Goal: Information Seeking & Learning: Find specific page/section

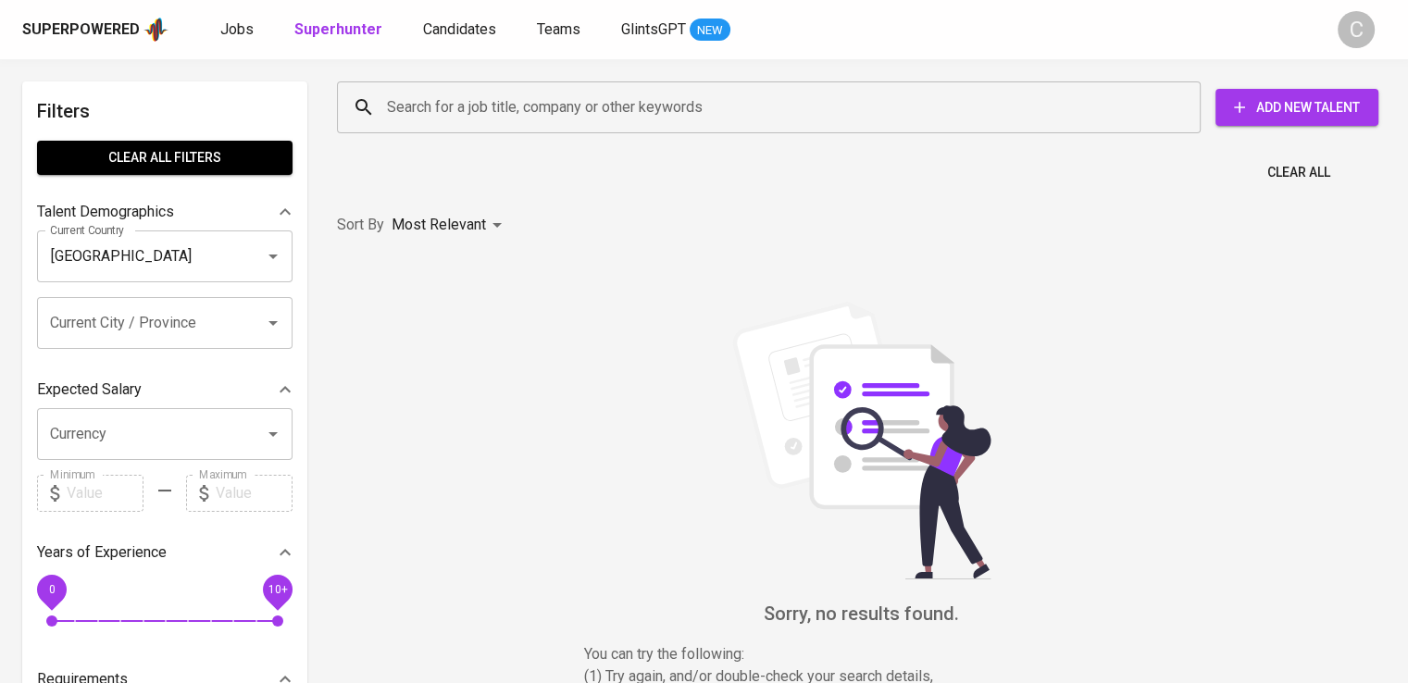
click at [470, 108] on input "Search for a job title, company or other keywords" at bounding box center [773, 107] width 782 height 35
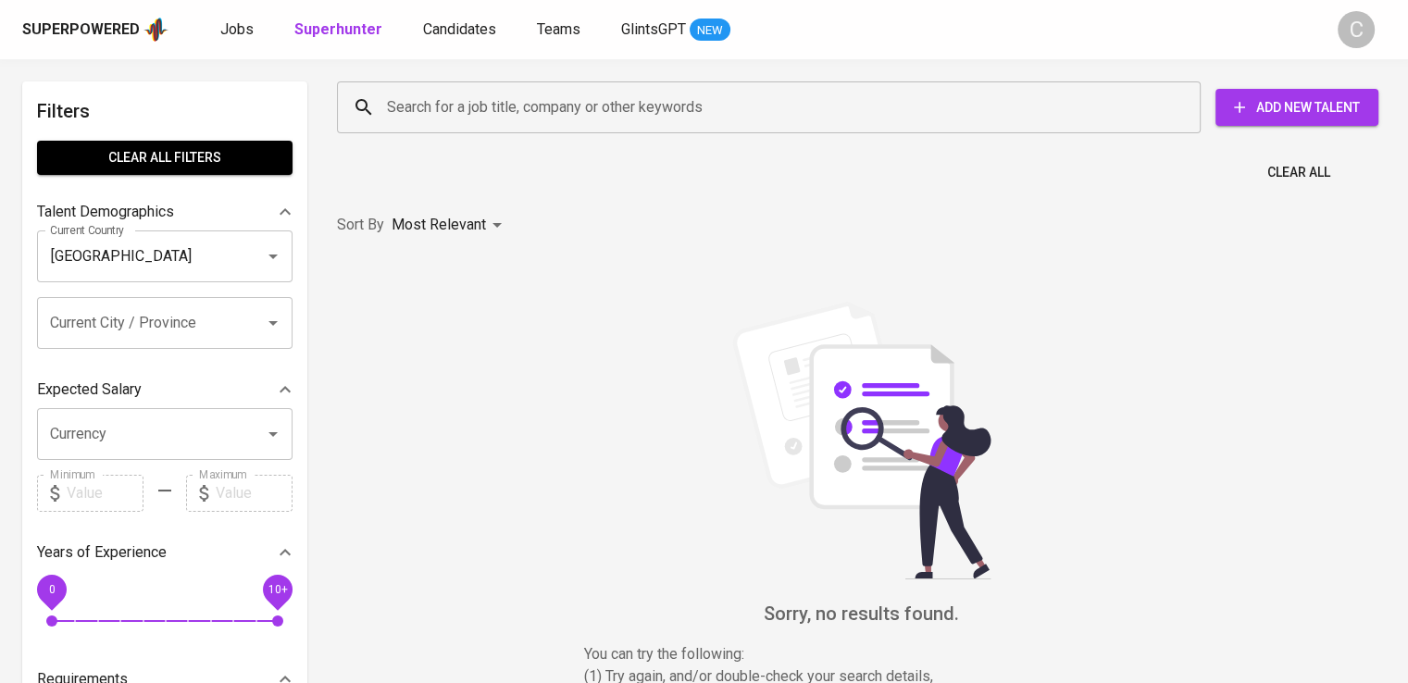
click at [470, 108] on input "Search for a job title, company or other keywords" at bounding box center [773, 107] width 782 height 35
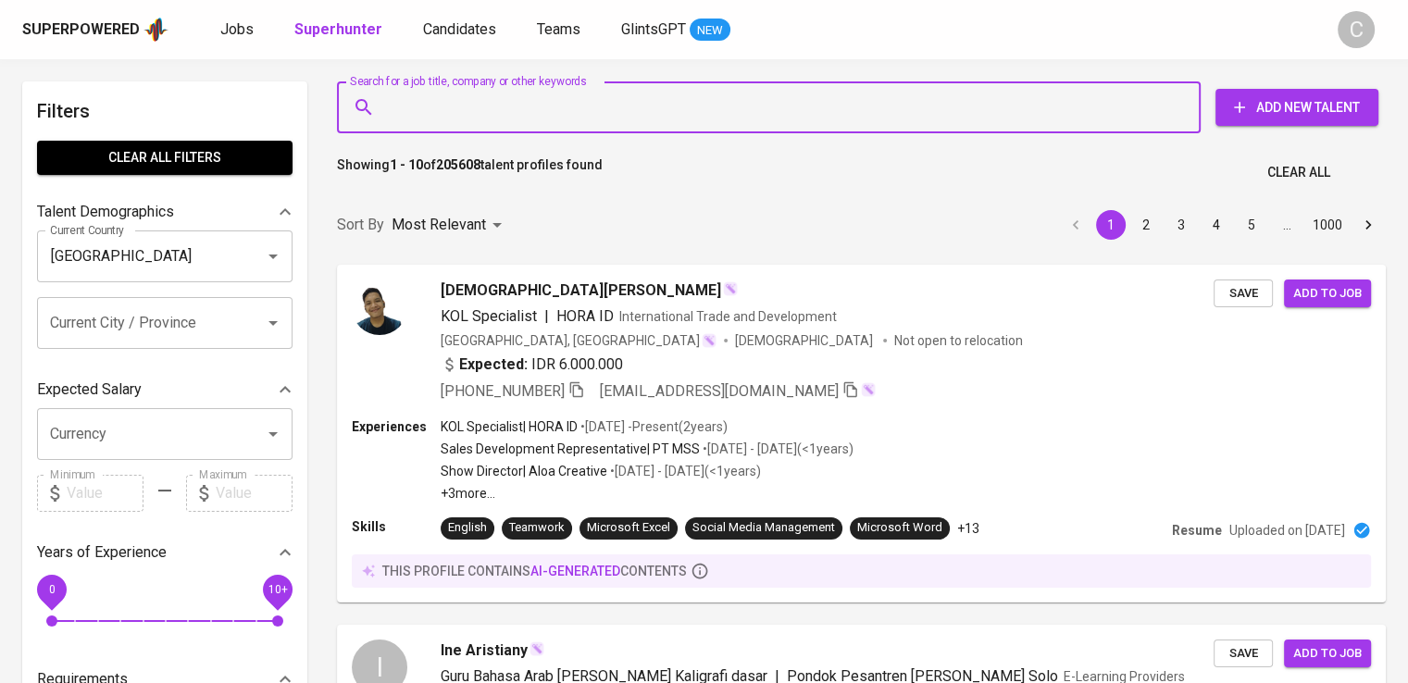
click at [470, 108] on input "Search for a job title, company or other keywords" at bounding box center [773, 107] width 782 height 35
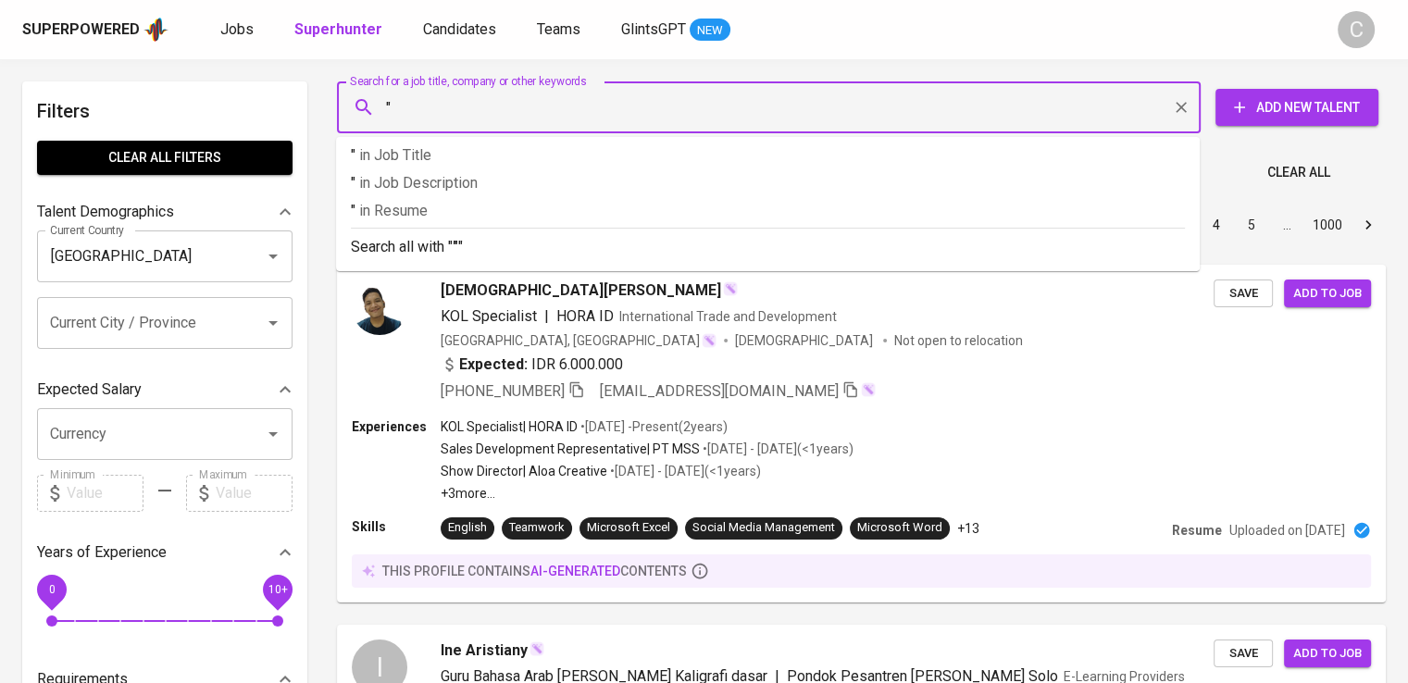
paste input "[PERSON_NAME]"
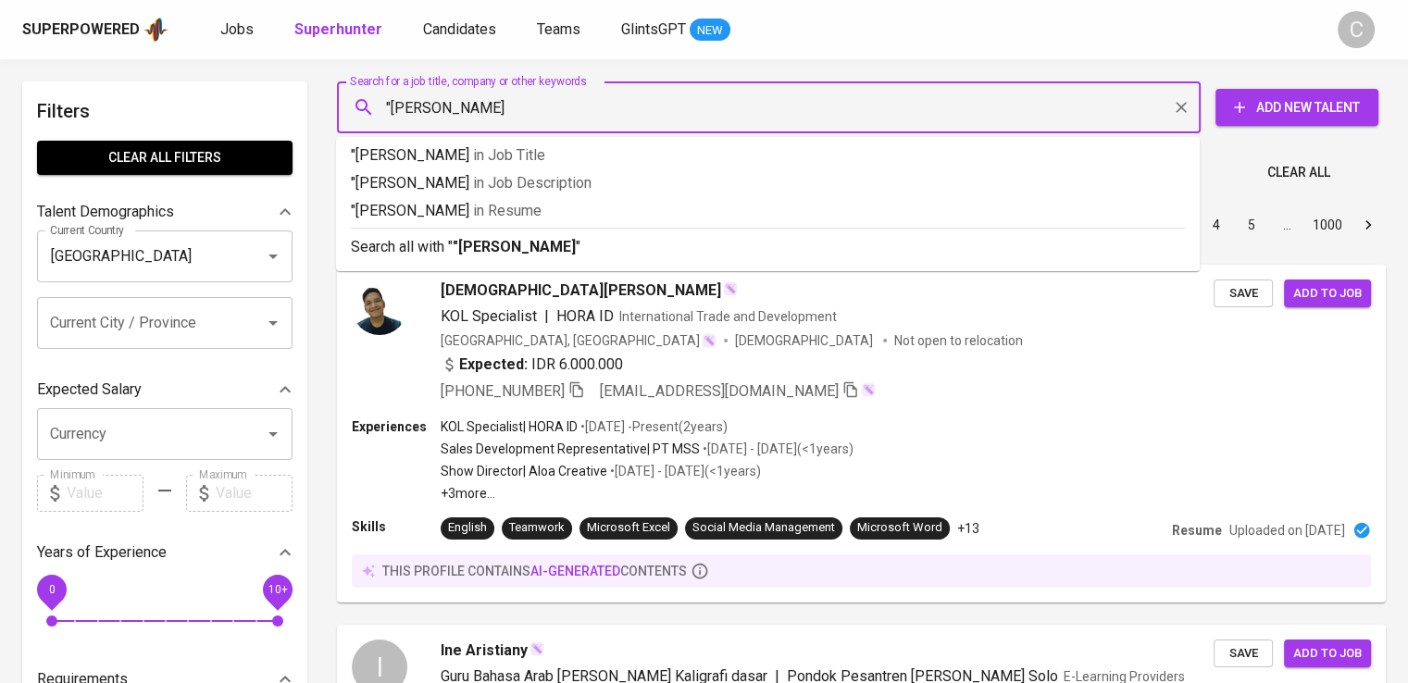
type input ""KHARISMA SERASI JAYA""
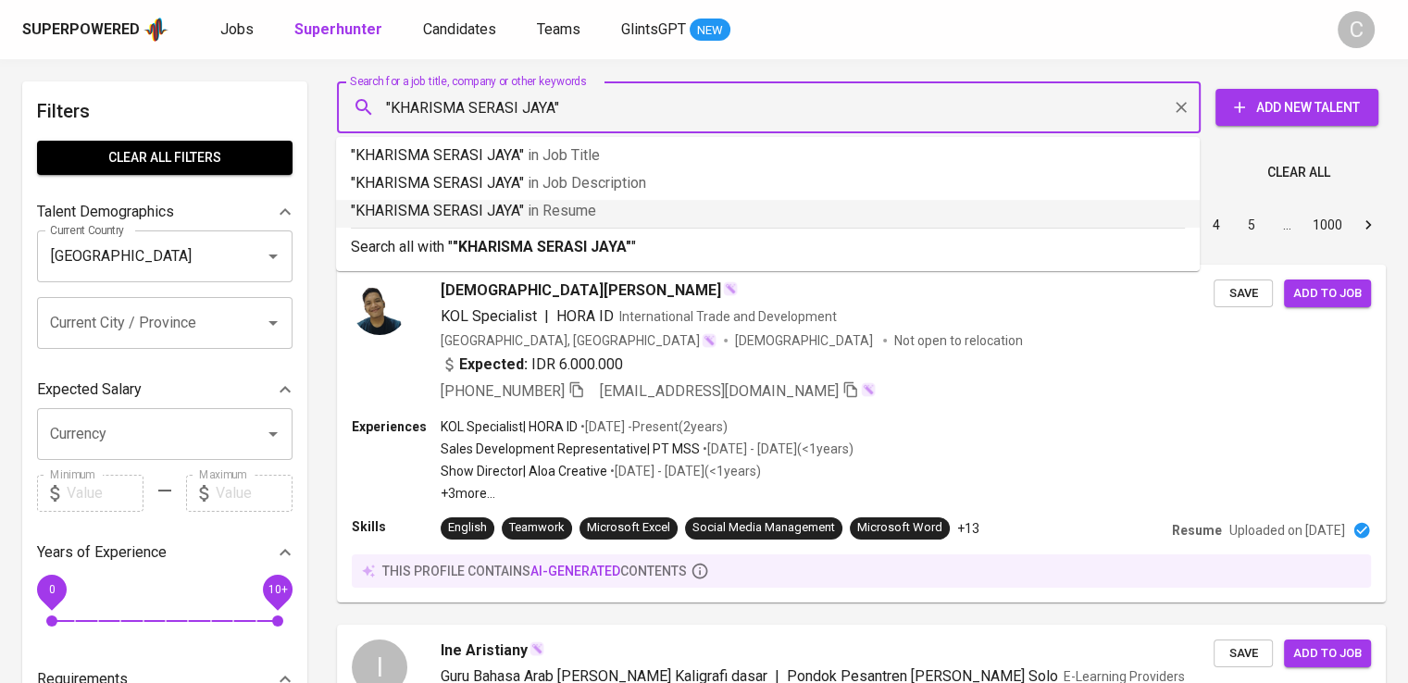
click at [578, 205] on span "in [GEOGRAPHIC_DATA]" at bounding box center [562, 211] width 68 height 18
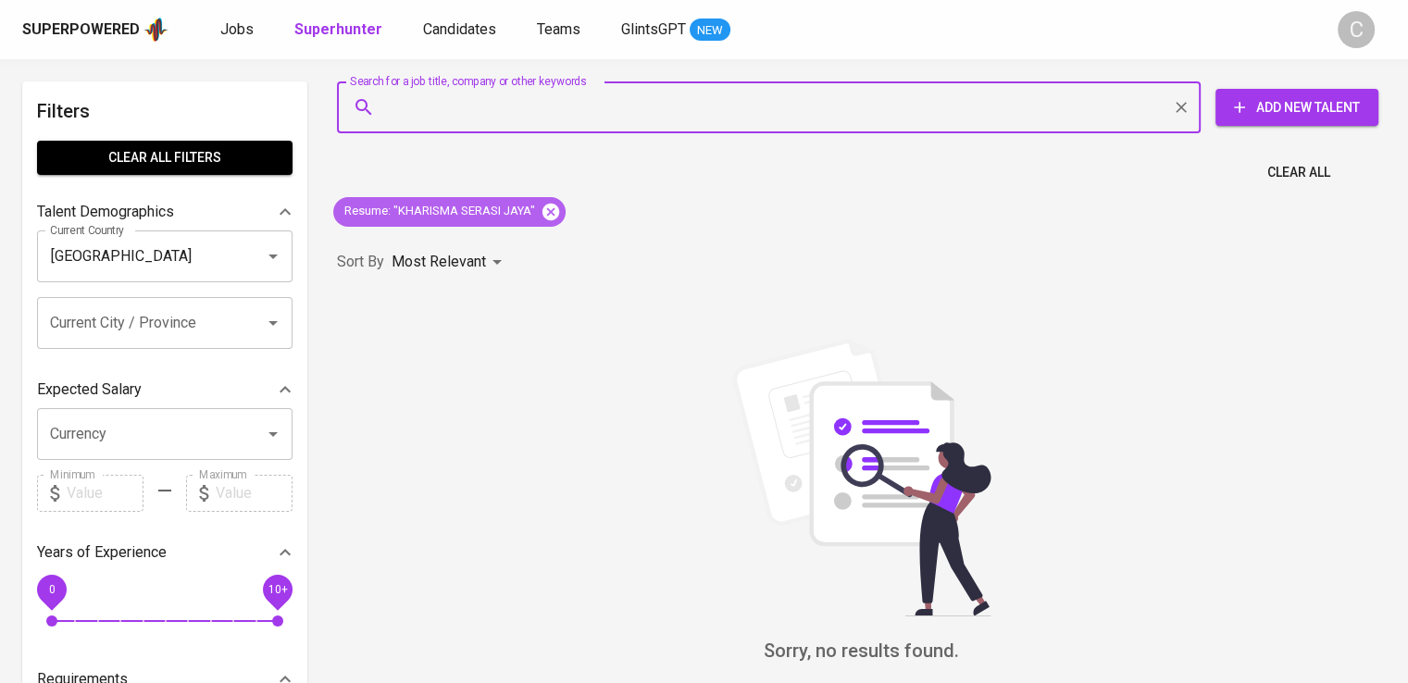
click at [545, 205] on icon at bounding box center [550, 211] width 17 height 17
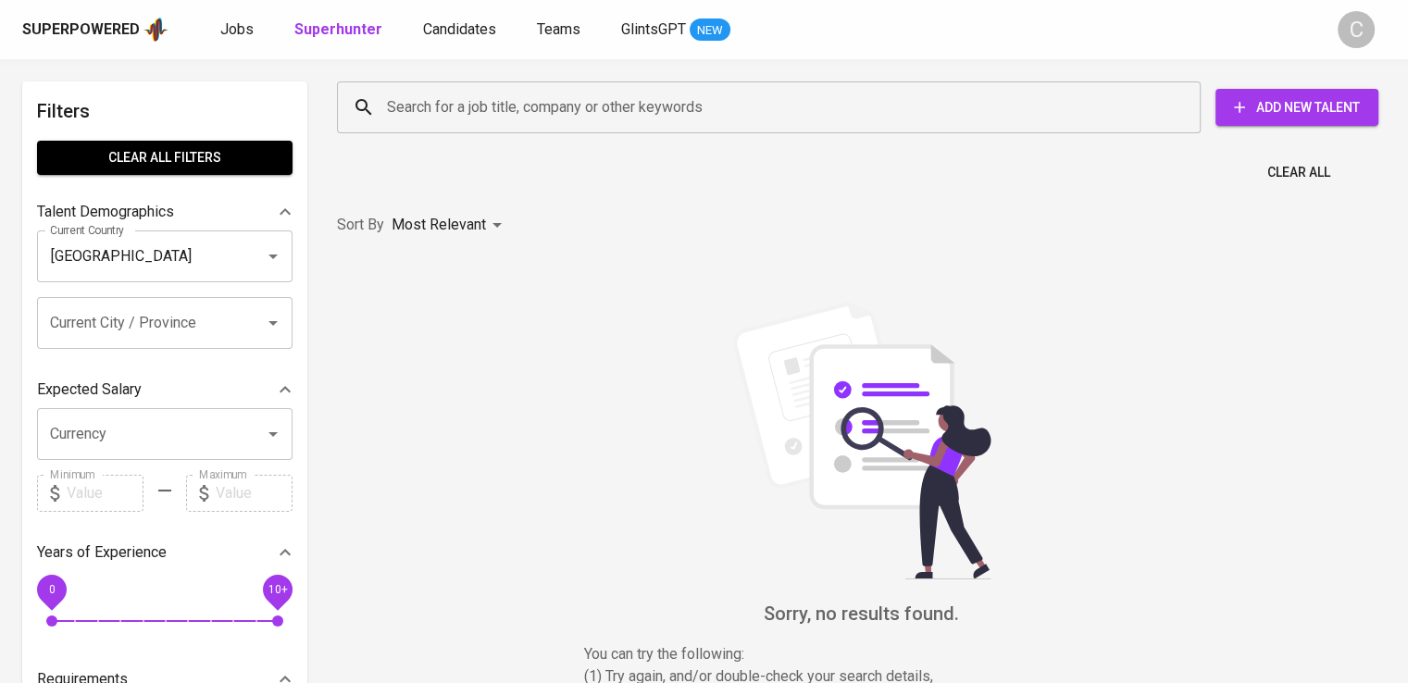
click at [486, 116] on input "Search for a job title, company or other keywords" at bounding box center [773, 107] width 782 height 35
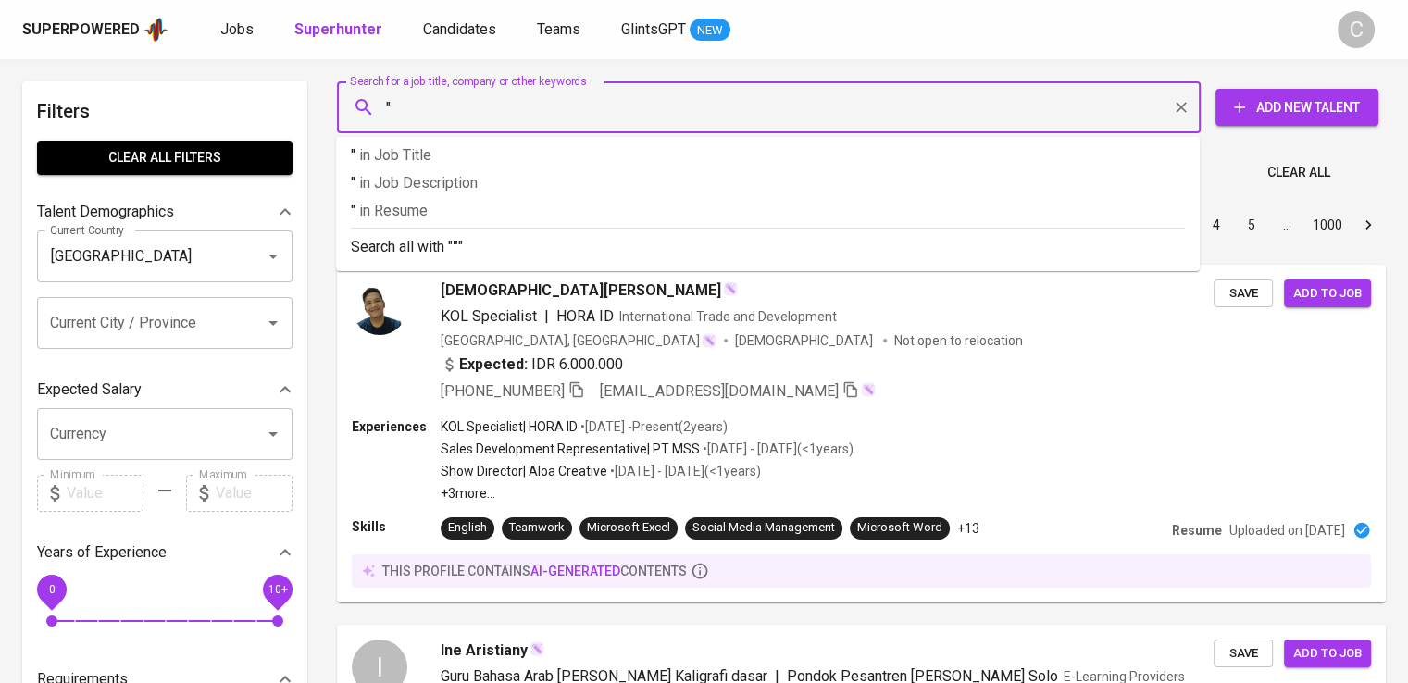
paste input "sains teknik ecosolusindo"
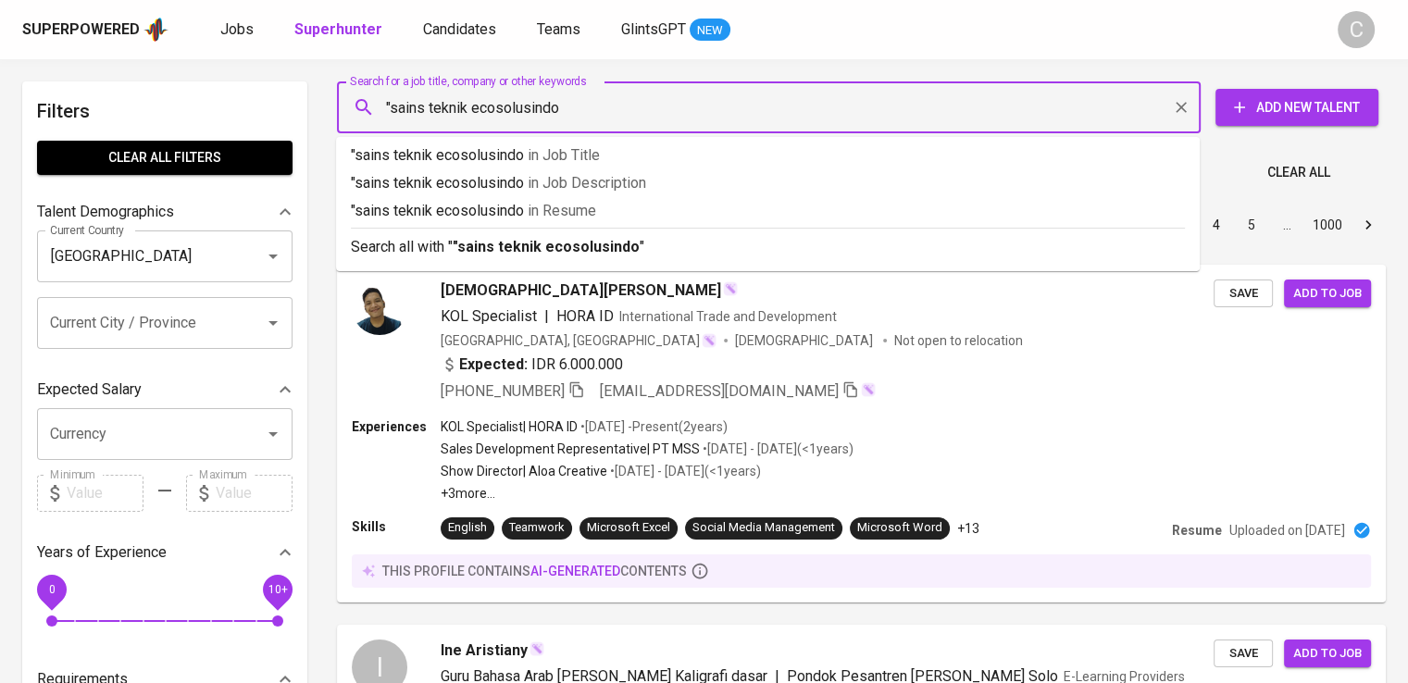
type input ""sains teknik ecosolusindo""
click at [507, 200] on p ""sains teknik ecosolusindo" in [GEOGRAPHIC_DATA]" at bounding box center [768, 211] width 834 height 22
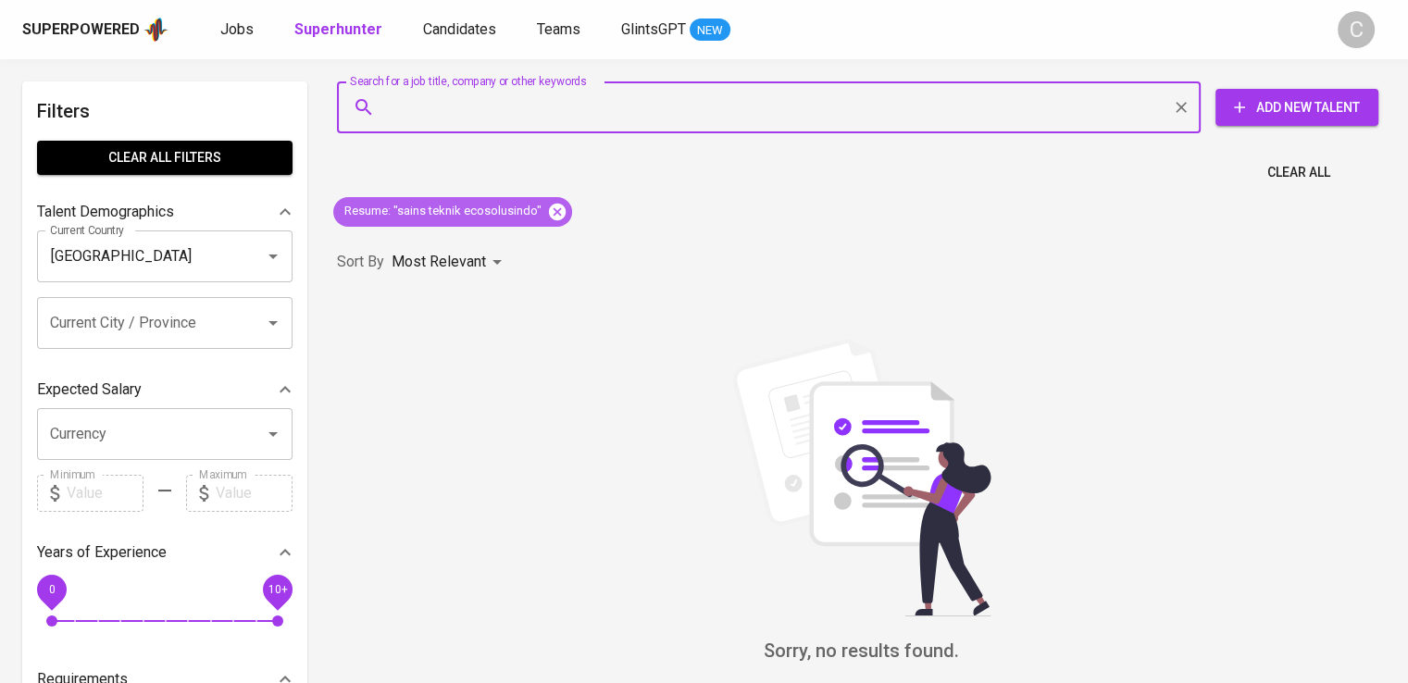
click at [560, 205] on icon at bounding box center [557, 212] width 20 height 20
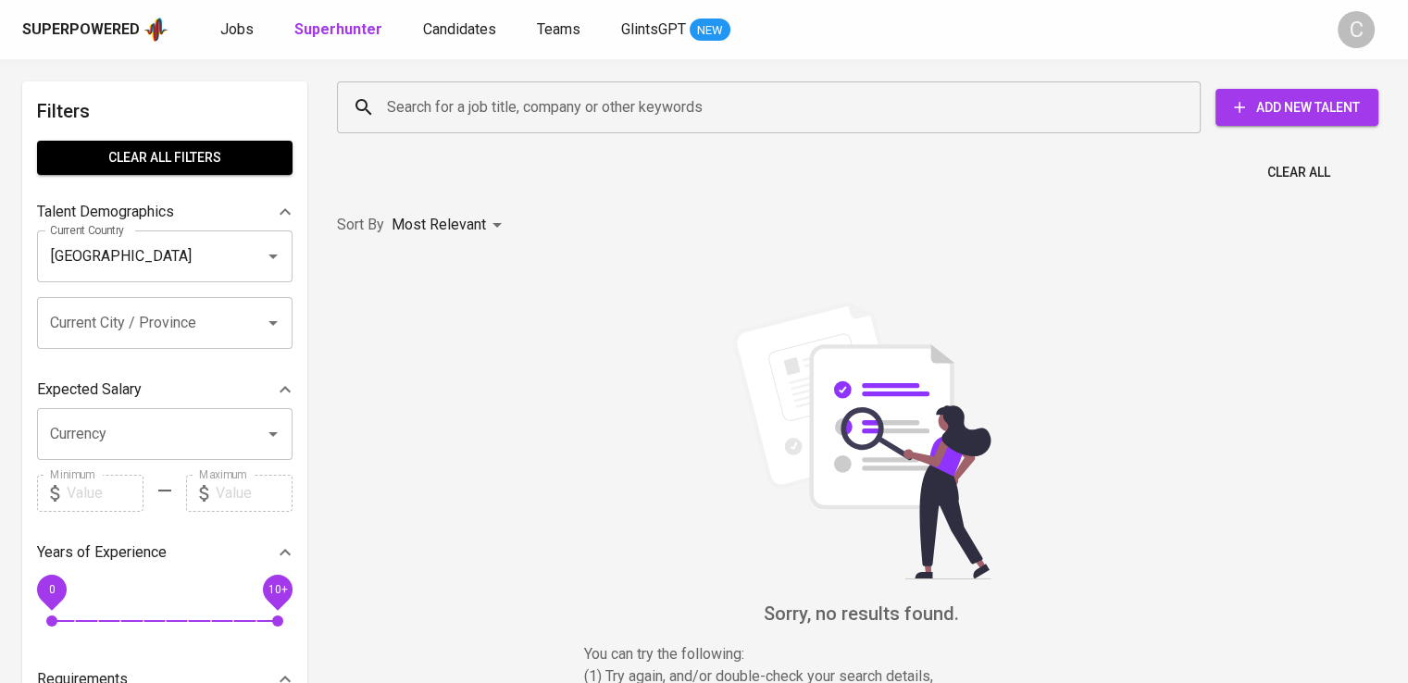
click at [528, 112] on input "Search for a job title, company or other keywords" at bounding box center [773, 107] width 782 height 35
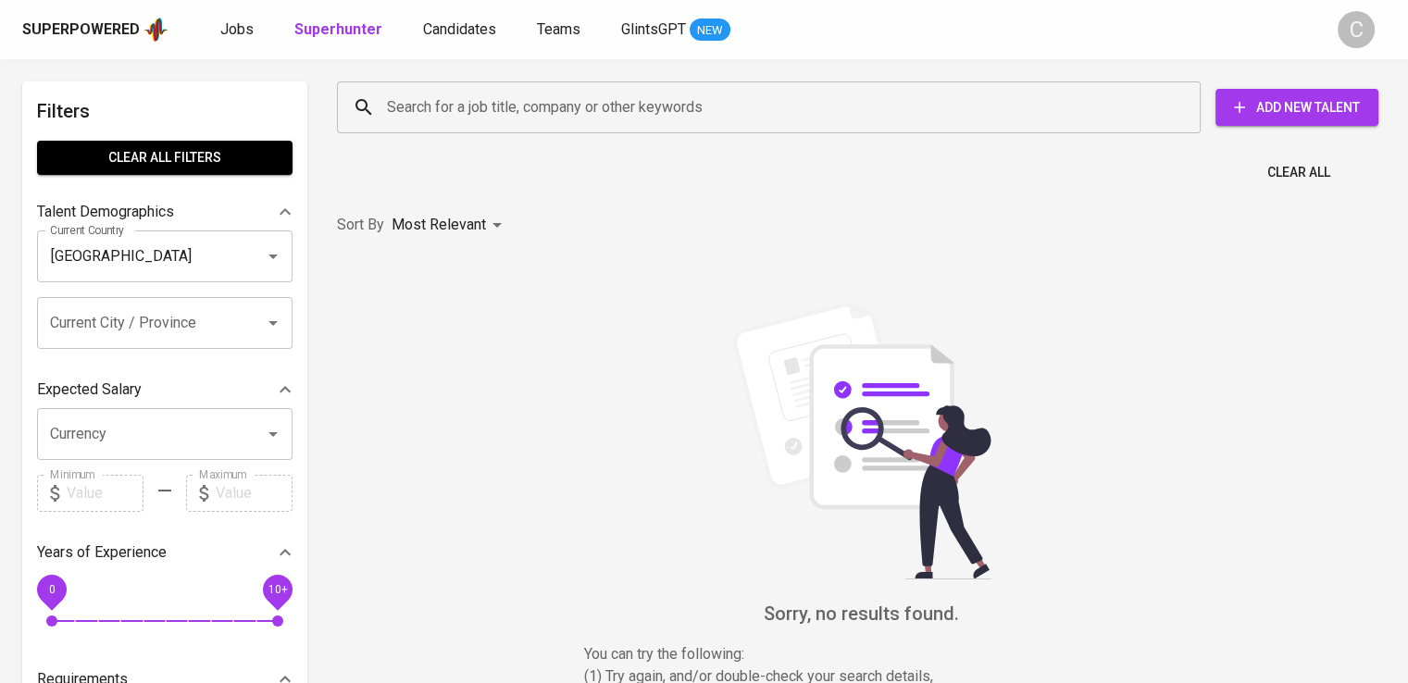
click at [528, 112] on input "Search for a job title, company or other keywords" at bounding box center [773, 107] width 782 height 35
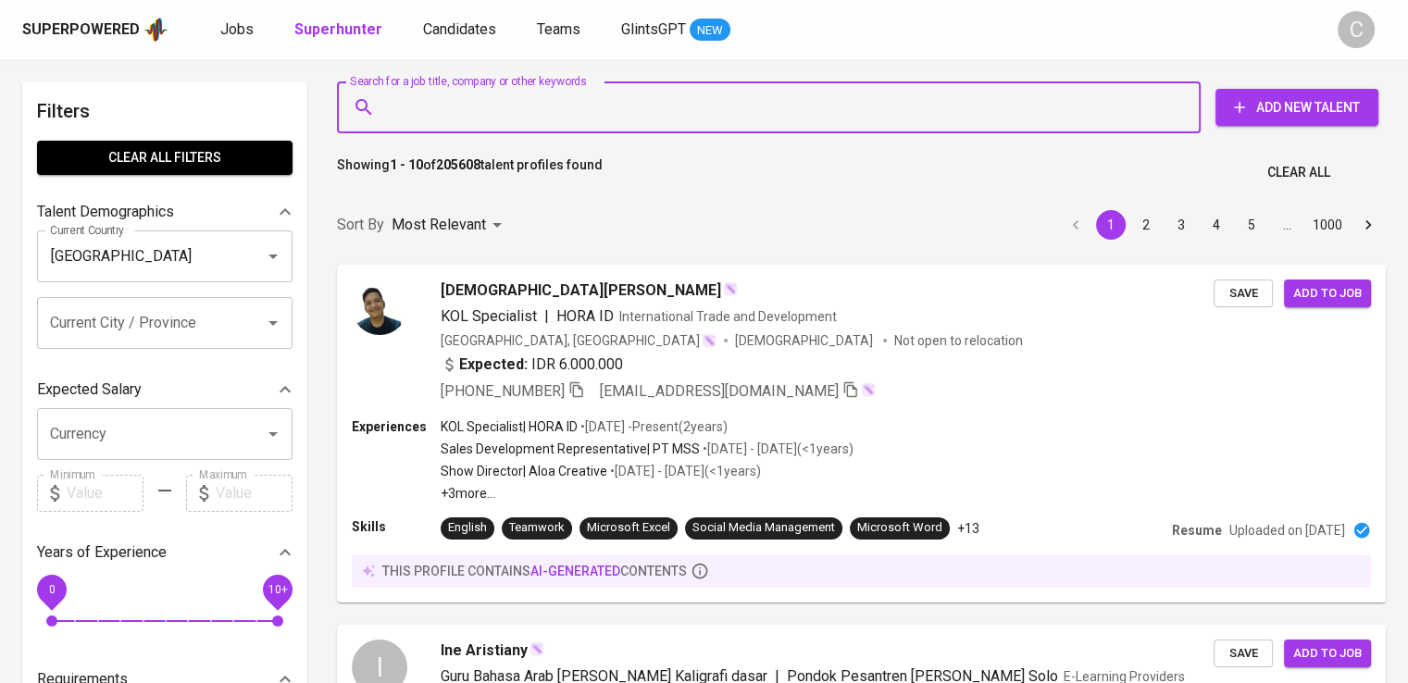
click at [528, 112] on input "Search for a job title, company or other keywords" at bounding box center [773, 107] width 782 height 35
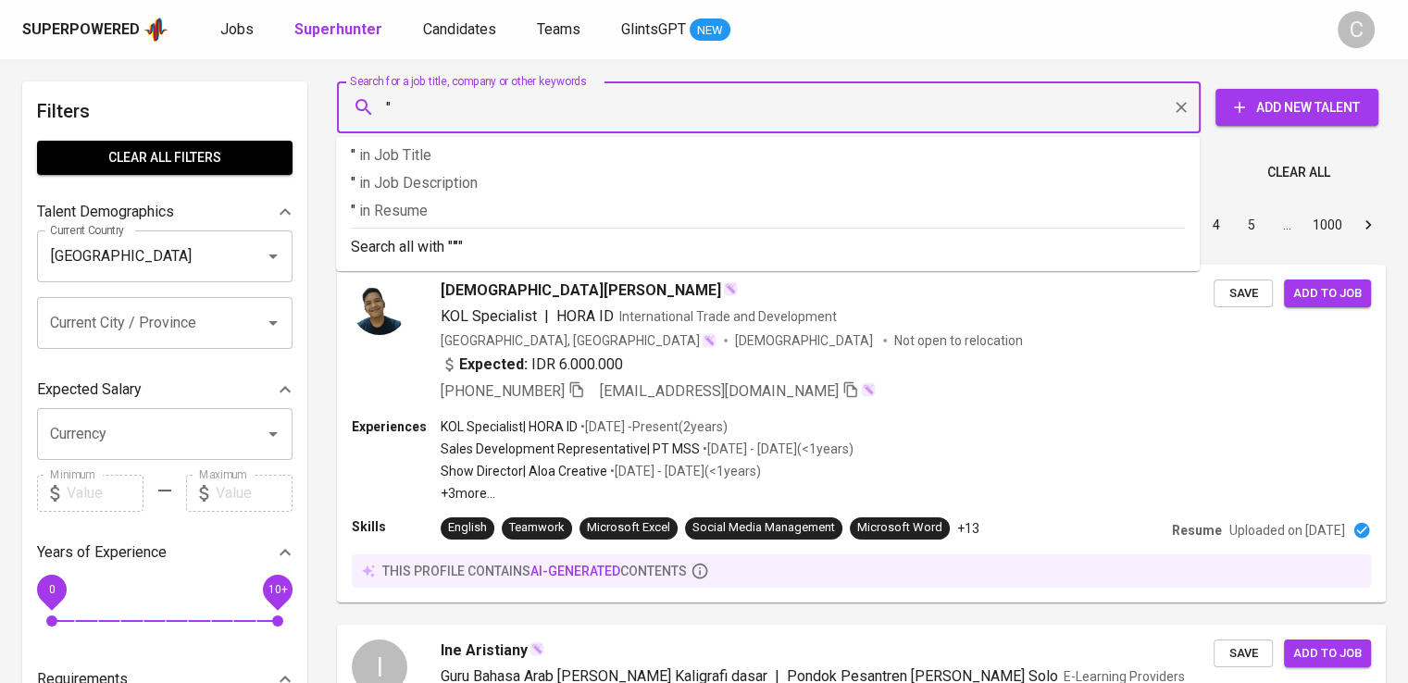
paste input "[PERSON_NAME]"
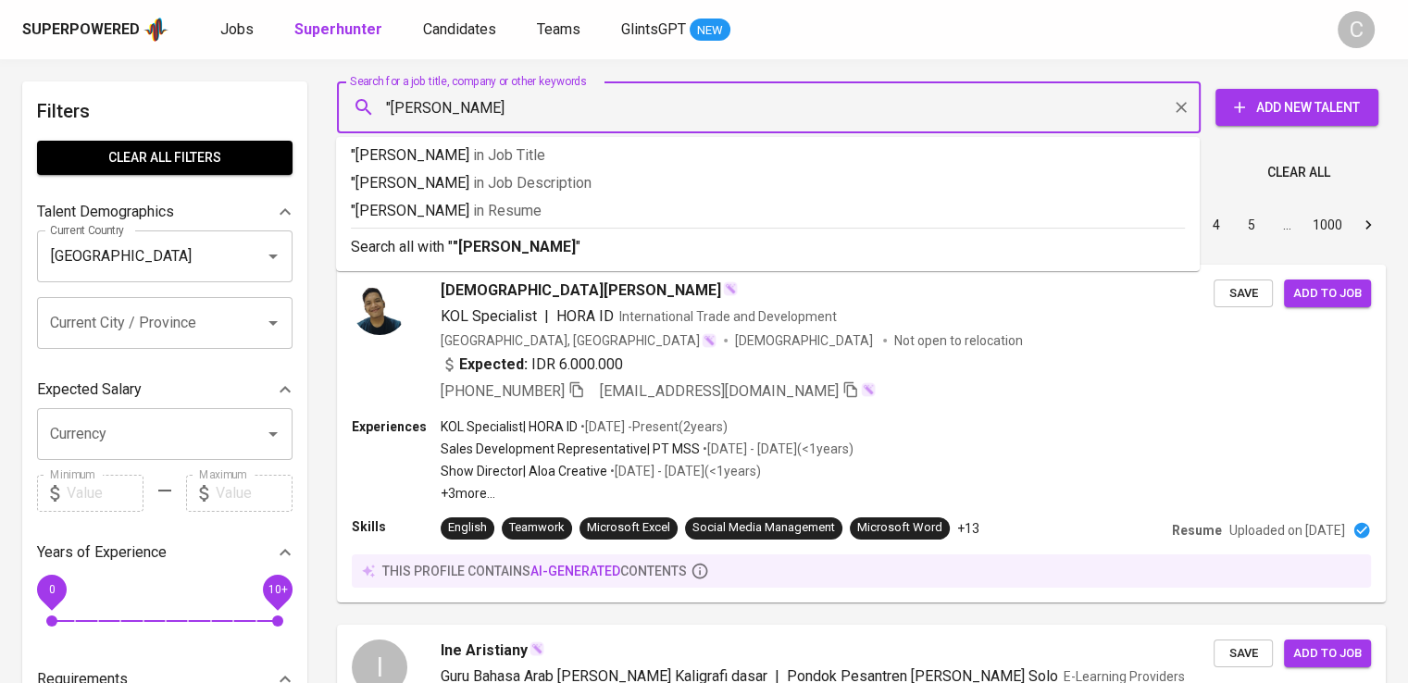
type input ""[PERSON_NAME]""
click at [540, 220] on p ""[PERSON_NAME]" in [GEOGRAPHIC_DATA]" at bounding box center [768, 211] width 834 height 22
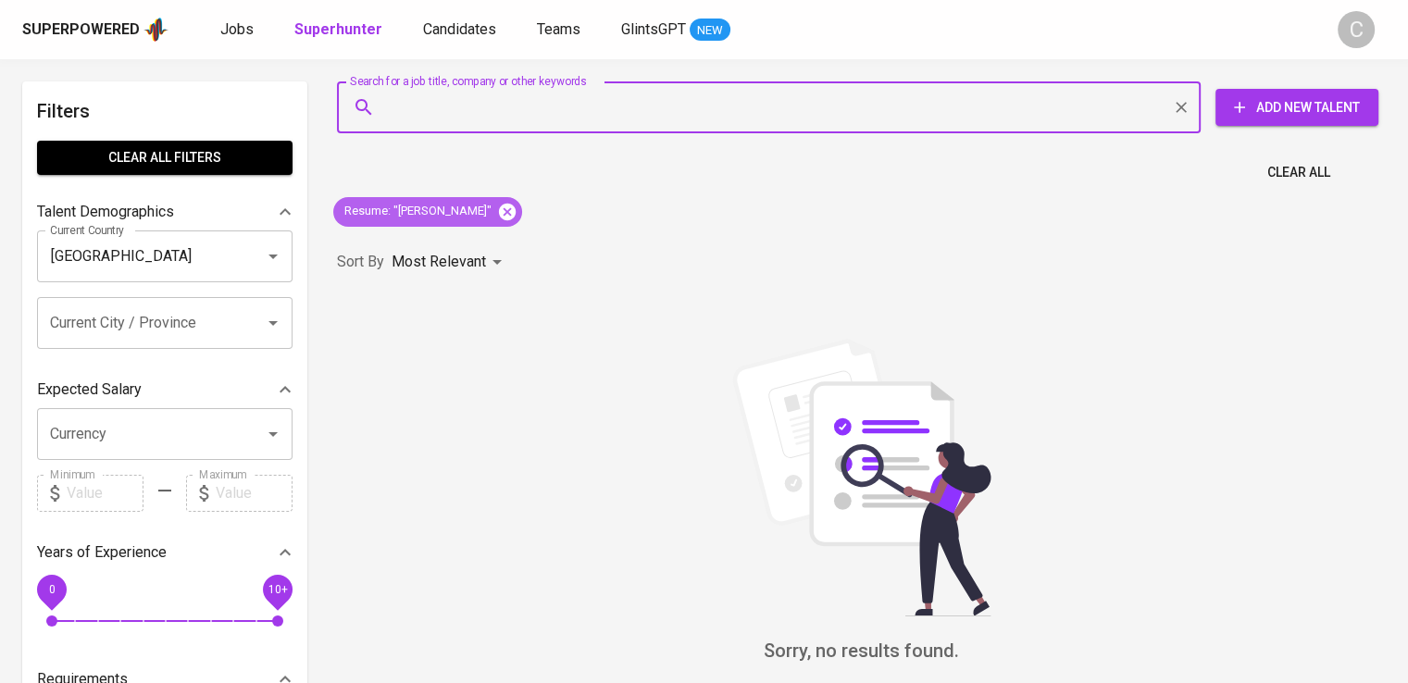
click at [515, 205] on icon at bounding box center [507, 211] width 17 height 17
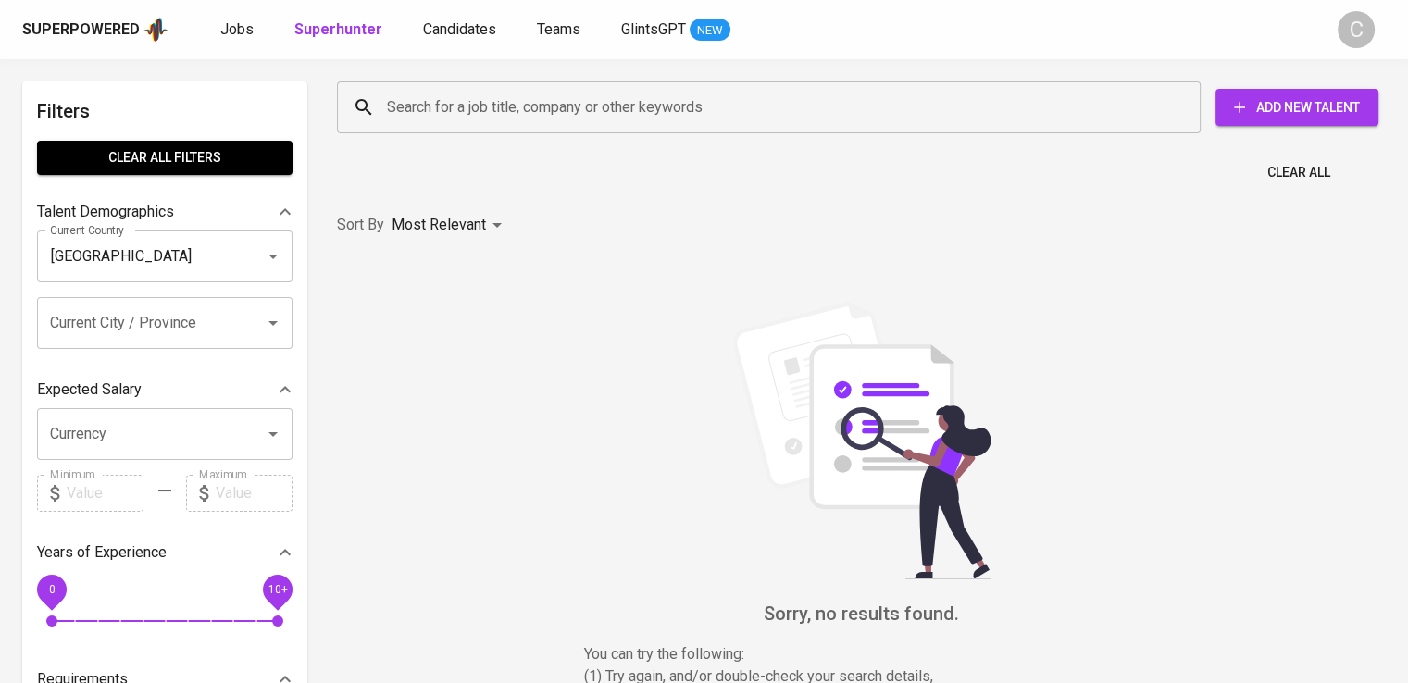
click at [503, 114] on input "Search for a job title, company or other keywords" at bounding box center [773, 107] width 782 height 35
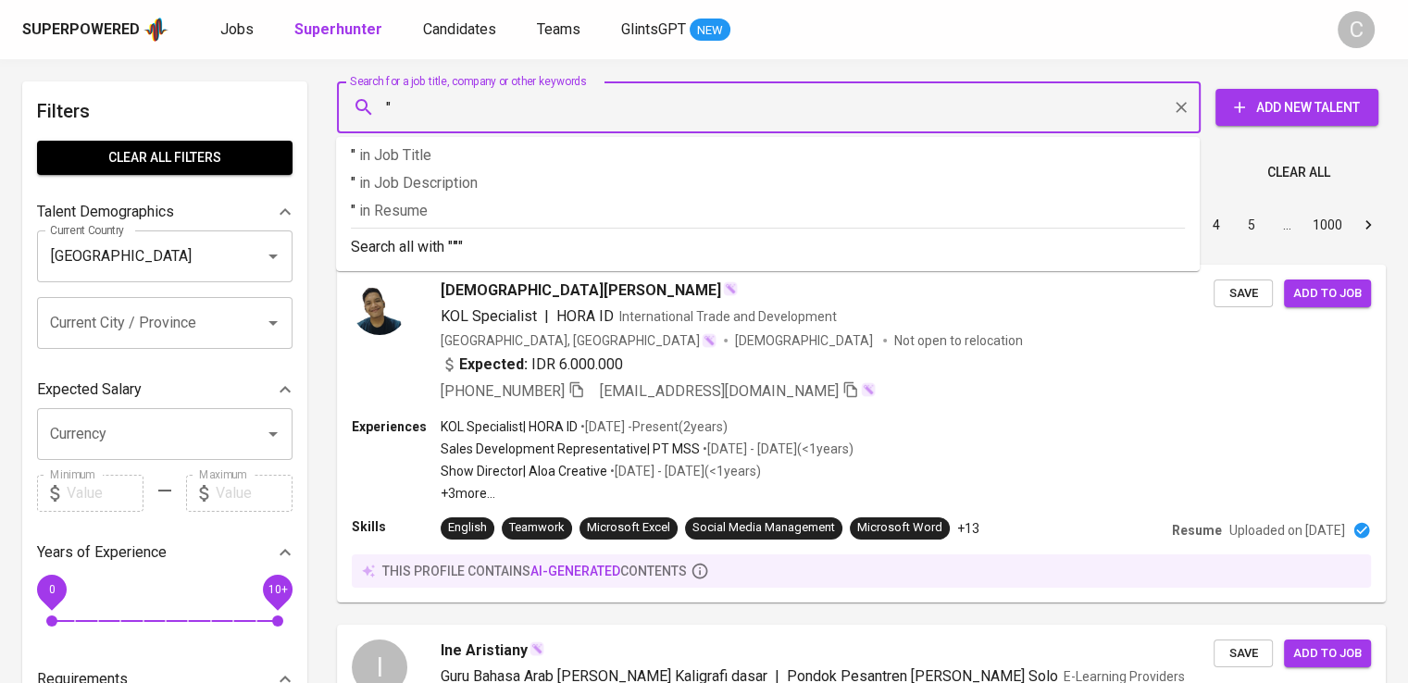
paste input "Multindo Auto Finance"
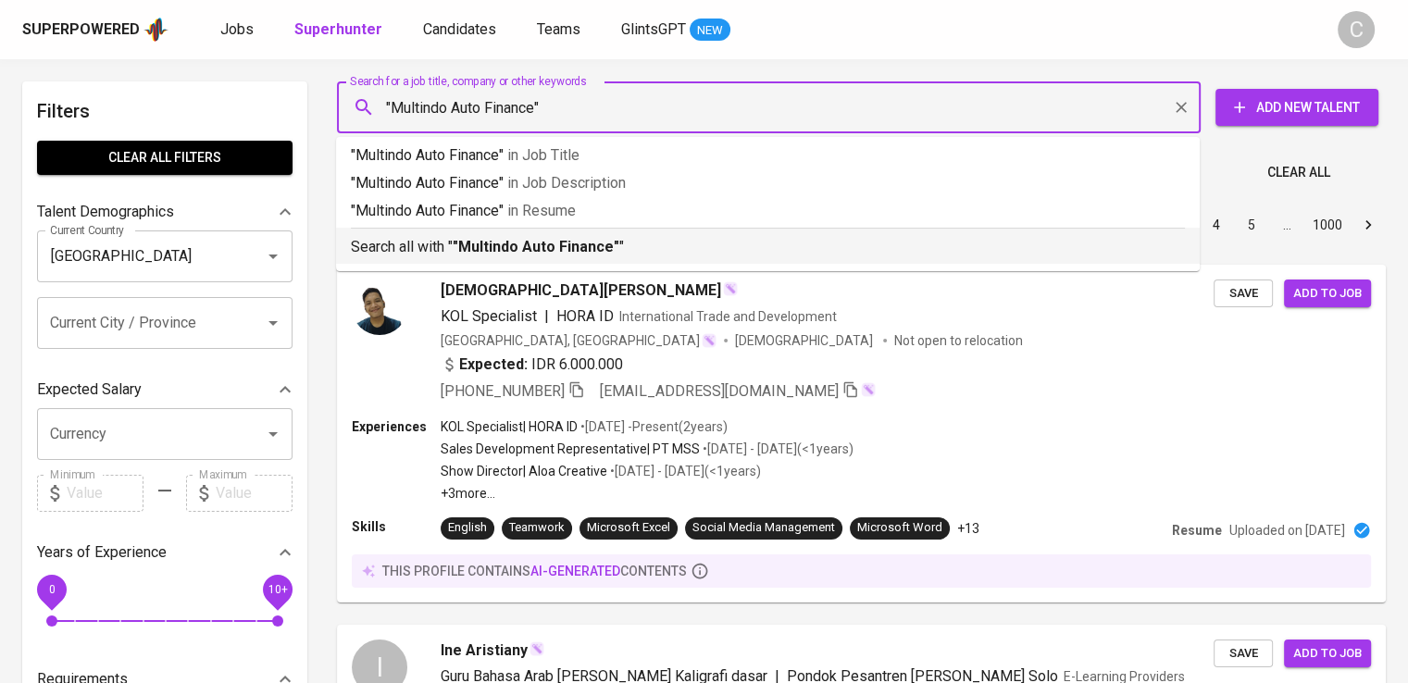
click at [267, 310] on div at bounding box center [260, 323] width 48 height 26
type input ""Multindo Auto Finance""
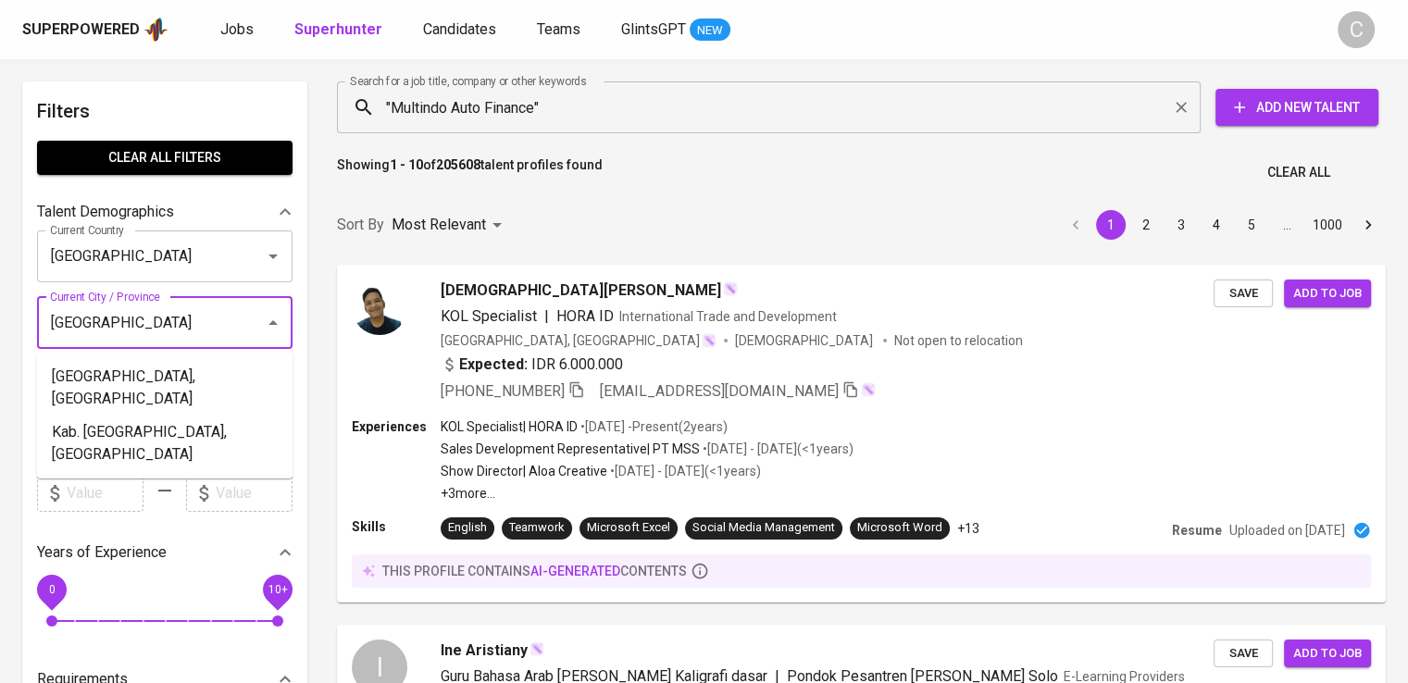
click at [129, 331] on input "[GEOGRAPHIC_DATA]" at bounding box center [138, 322] width 187 height 35
click at [162, 371] on li "[GEOGRAPHIC_DATA], [GEOGRAPHIC_DATA]" at bounding box center [164, 388] width 255 height 56
type input "[GEOGRAPHIC_DATA]"
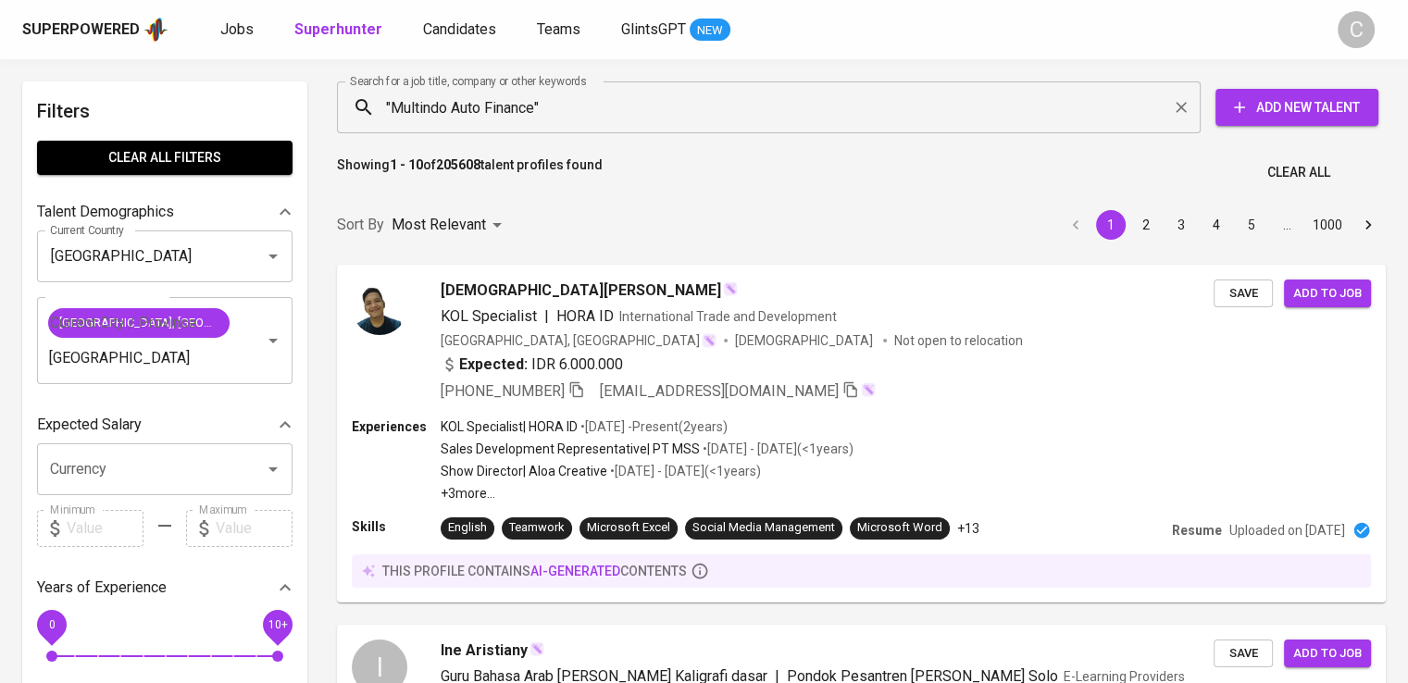
click at [162, 371] on input "[GEOGRAPHIC_DATA]" at bounding box center [138, 358] width 187 height 35
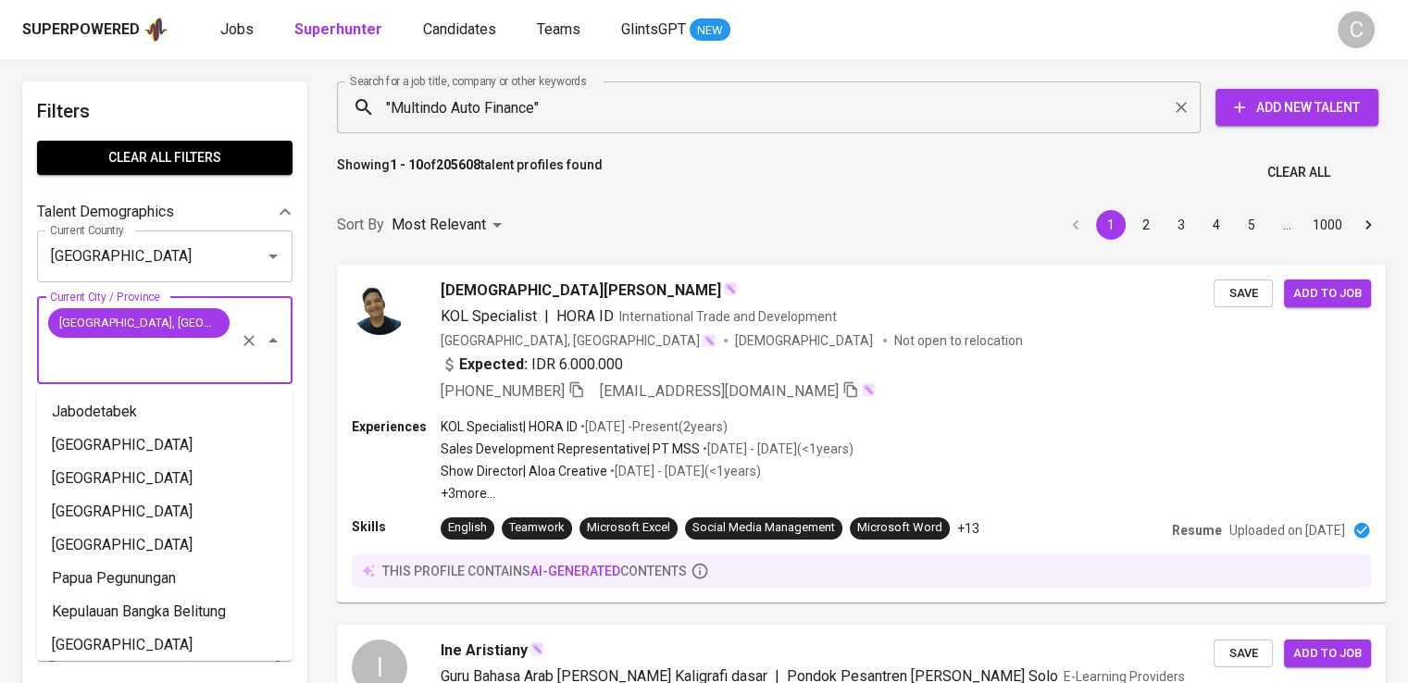
click at [1045, 101] on input ""Multindo Auto Finance"" at bounding box center [773, 107] width 782 height 35
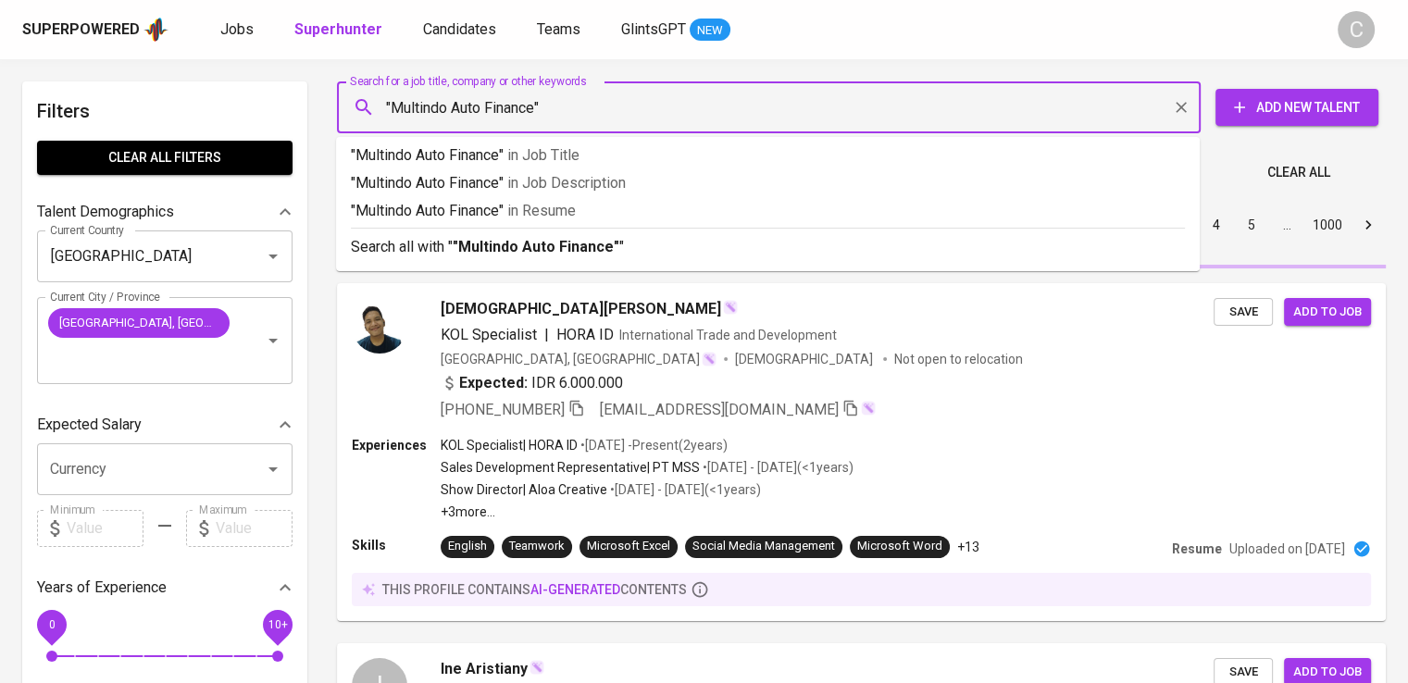
click at [826, 216] on p ""Multindo Auto Finance" in Resume" at bounding box center [768, 211] width 834 height 22
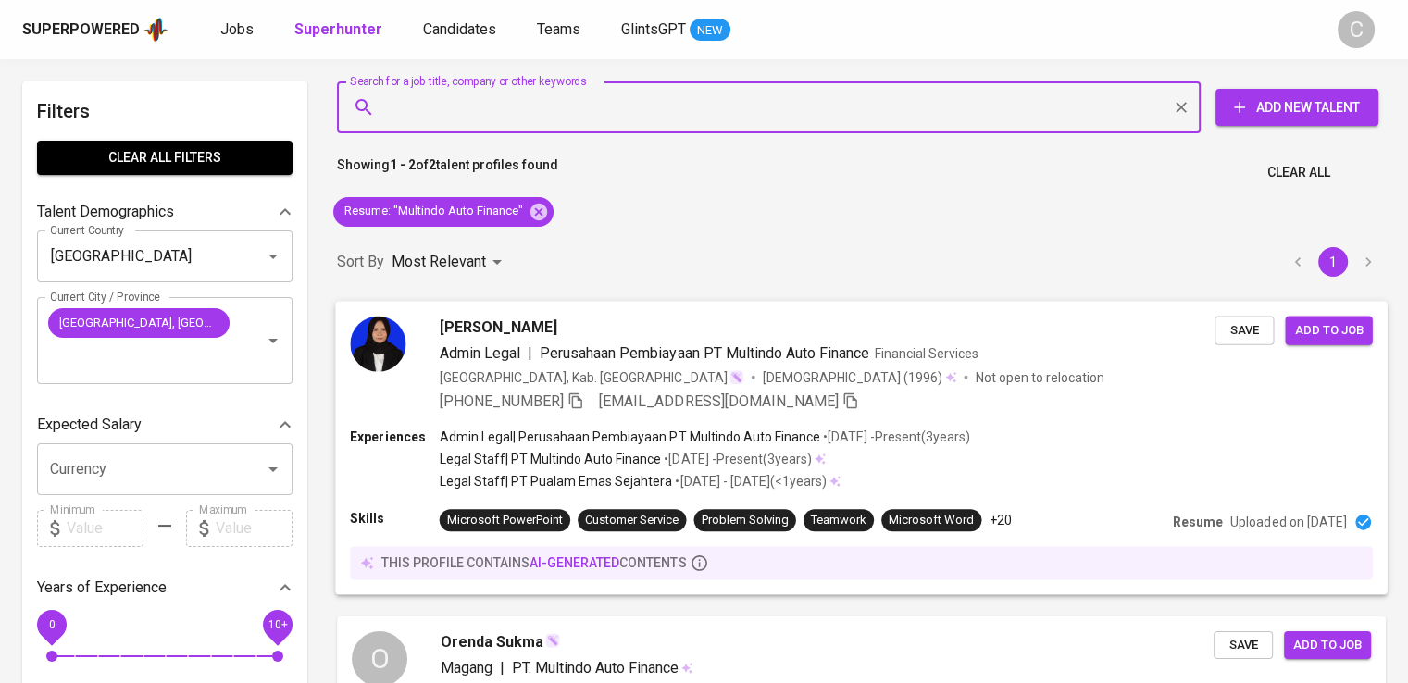
click at [707, 403] on span "[EMAIL_ADDRESS][DOMAIN_NAME]" at bounding box center [719, 400] width 240 height 18
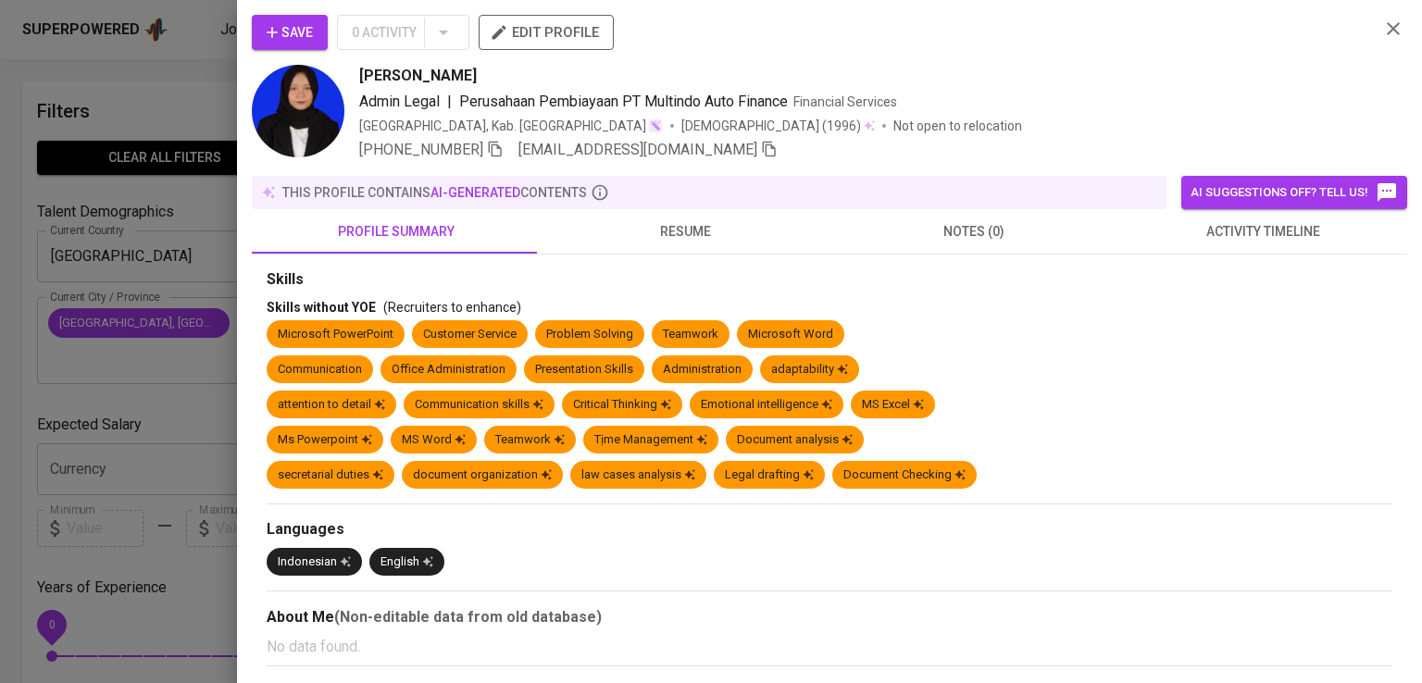
click at [1170, 116] on div "Savira Dita Setiawati Admin Legal | Perusahaan Pembiayaan PT Multindo Auto Fina…" at bounding box center [861, 113] width 1005 height 96
click at [496, 149] on icon "button" at bounding box center [495, 150] width 13 height 16
click at [502, 149] on icon "button" at bounding box center [495, 150] width 13 height 16
click at [186, 95] on div at bounding box center [711, 341] width 1422 height 683
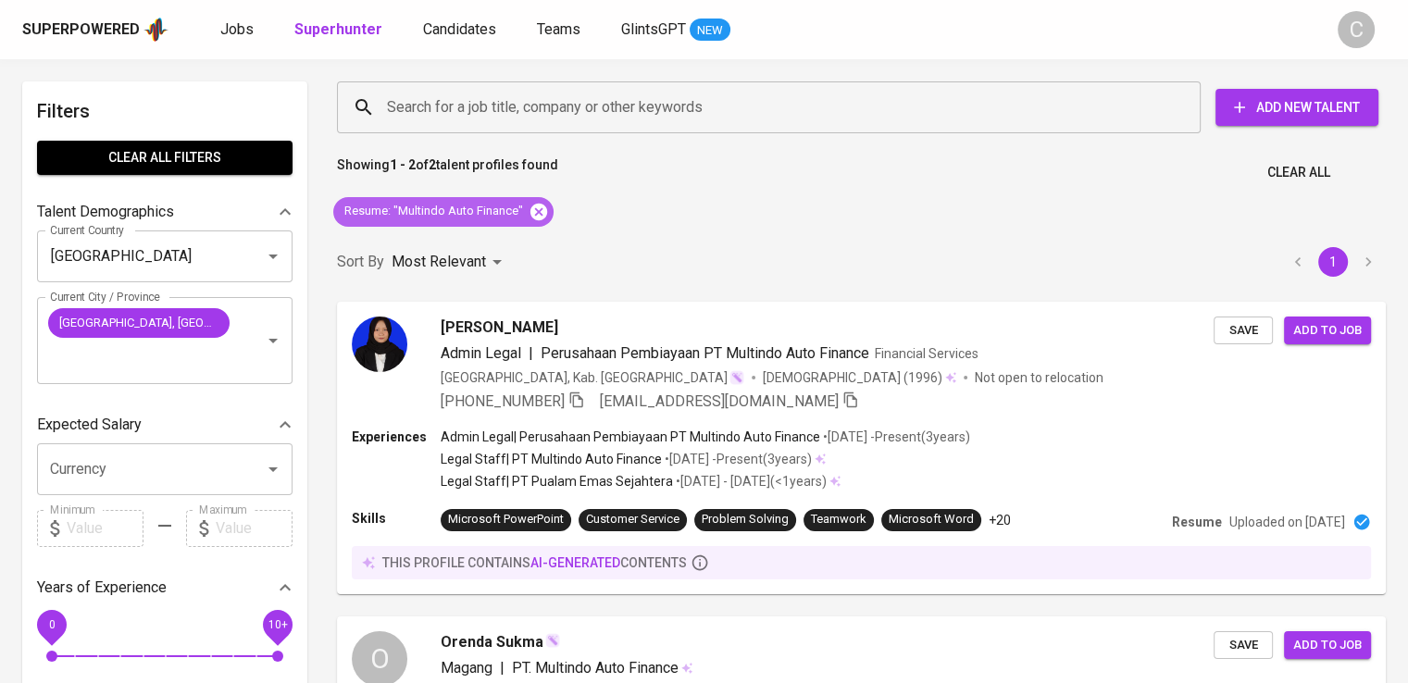
click at [540, 207] on icon at bounding box center [538, 211] width 17 height 17
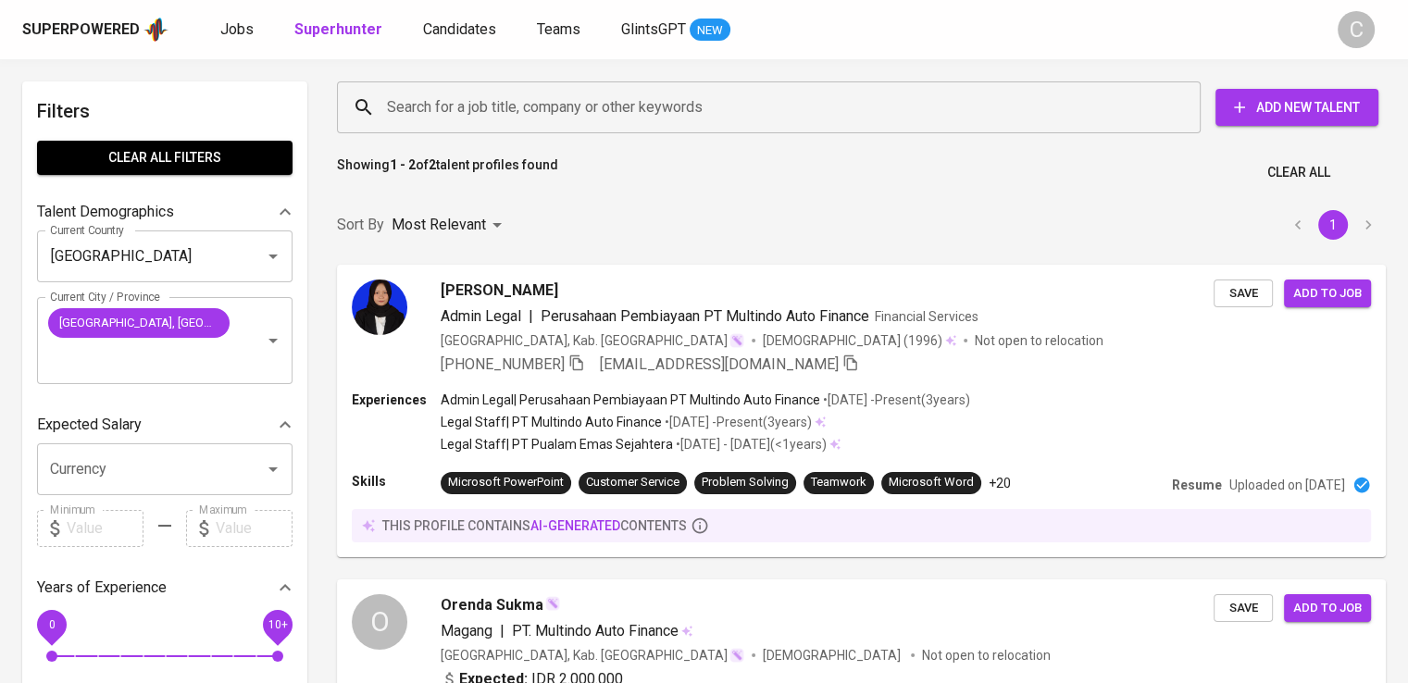
click at [489, 99] on input "Search for a job title, company or other keywords" at bounding box center [773, 107] width 782 height 35
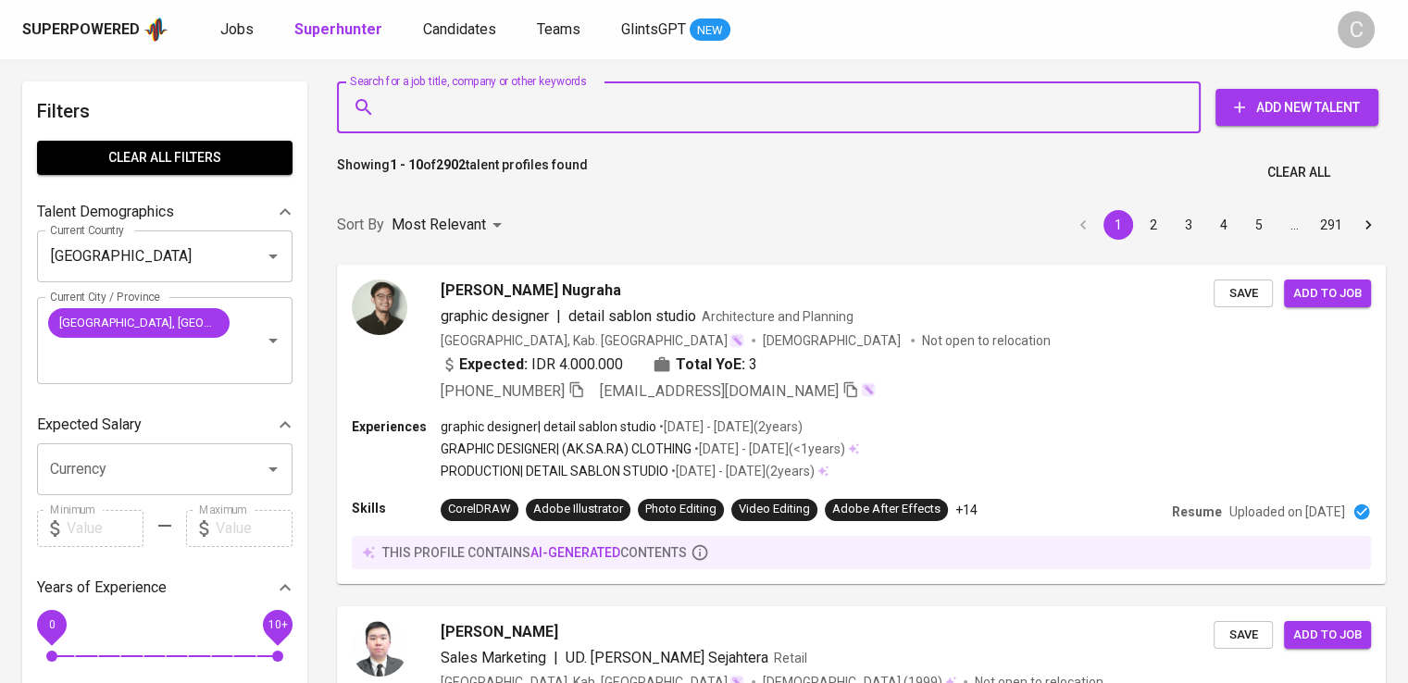
click at [489, 99] on input "Search for a job title, company or other keywords" at bounding box center [773, 107] width 782 height 35
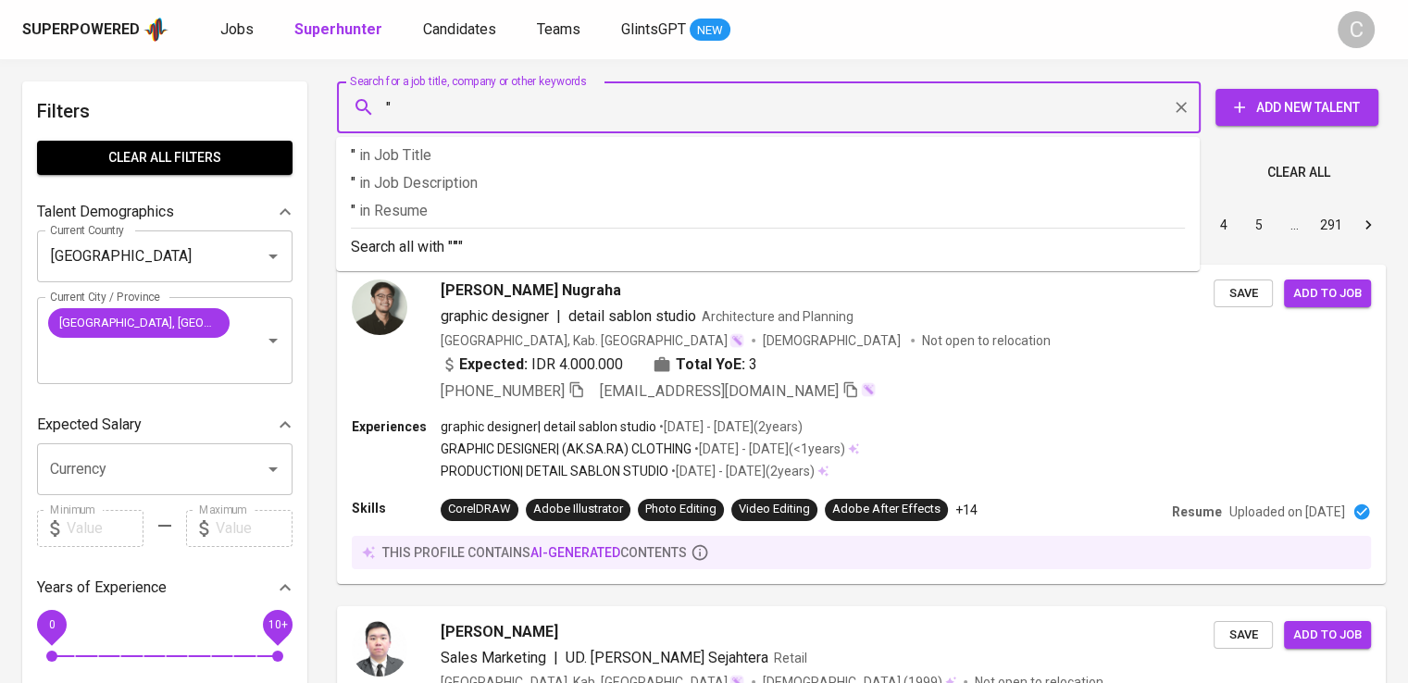
paste input "Wanmei Abadi Industri"
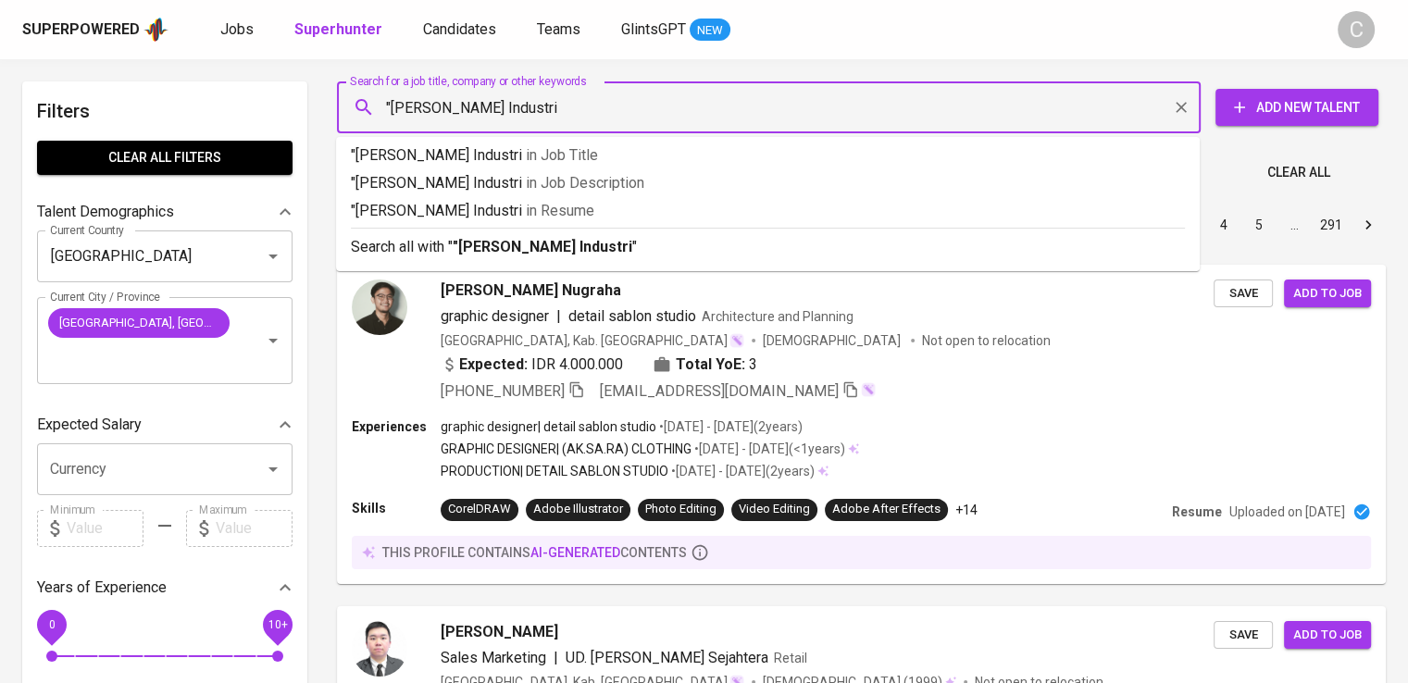
type input ""Wanmei Abadi Industri""
click at [530, 210] on span "in [GEOGRAPHIC_DATA]" at bounding box center [564, 211] width 68 height 18
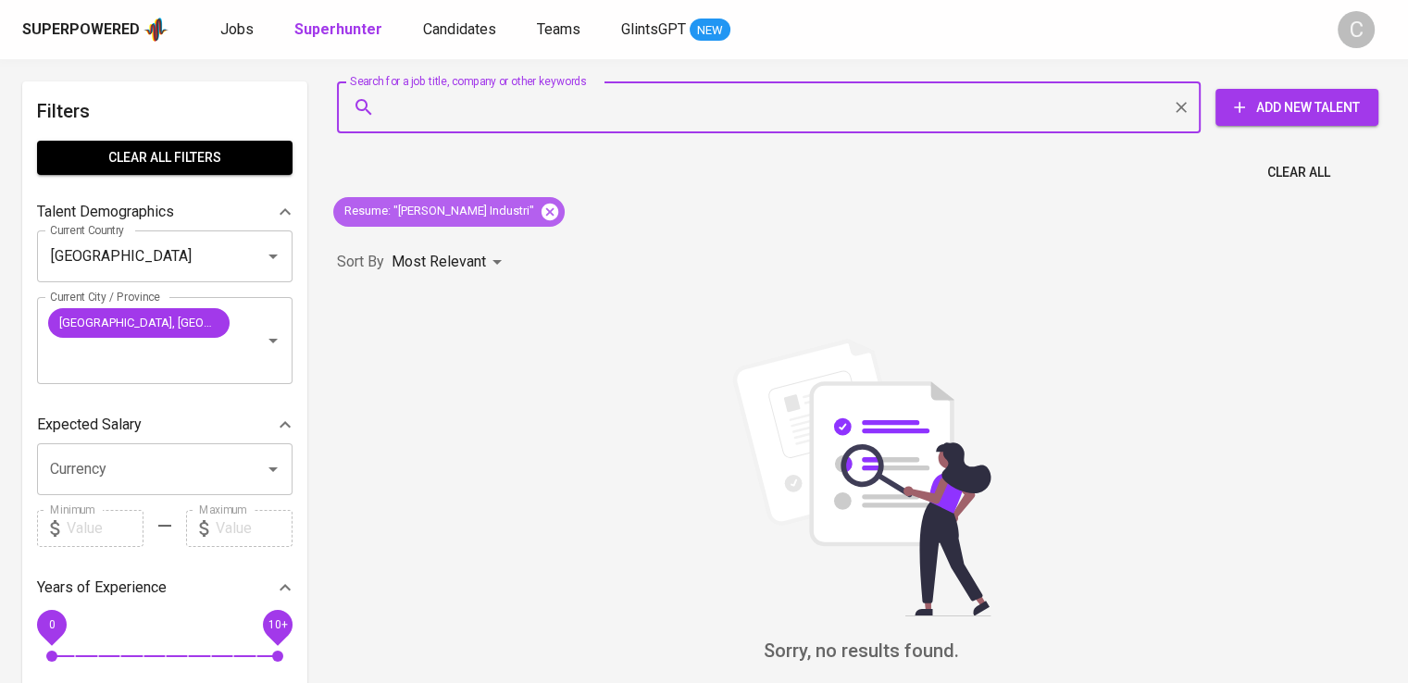
click at [543, 216] on icon at bounding box center [549, 211] width 17 height 17
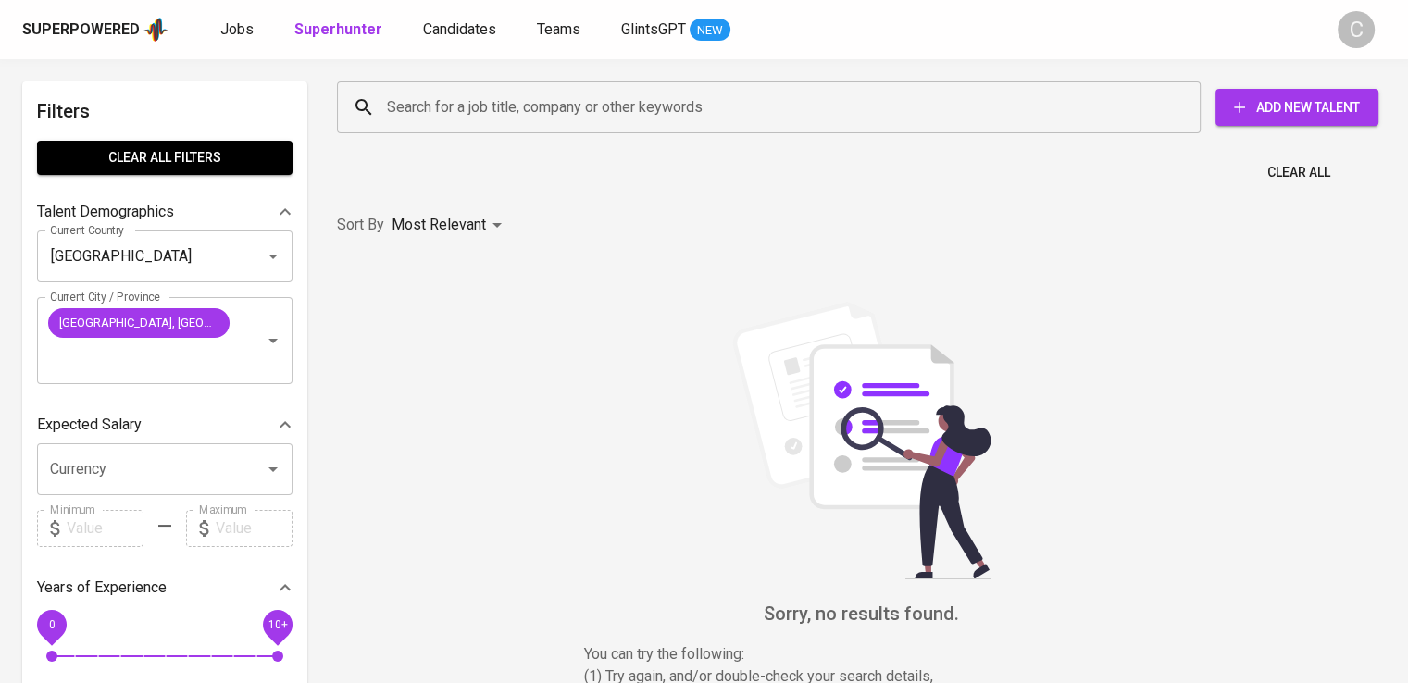
click at [565, 102] on input "Search for a job title, company or other keywords" at bounding box center [773, 107] width 782 height 35
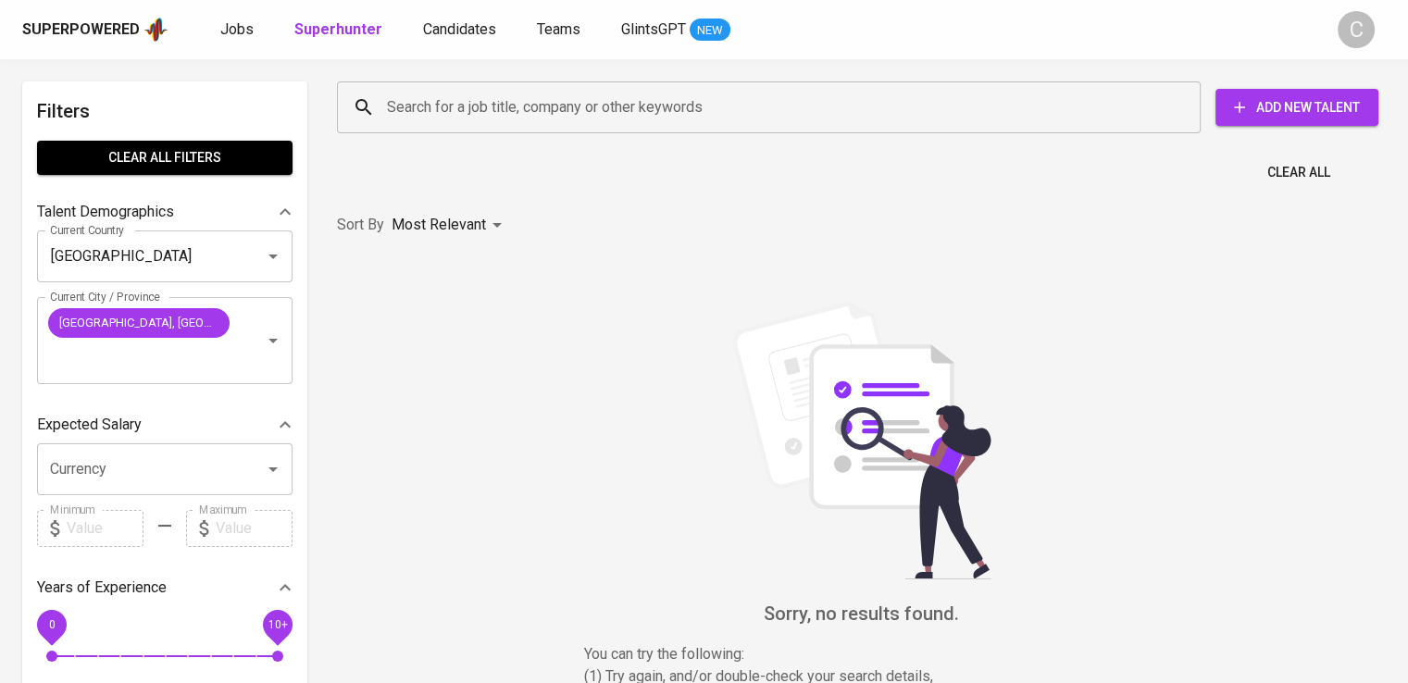
click at [565, 102] on input "Search for a job title, company or other keywords" at bounding box center [773, 107] width 782 height 35
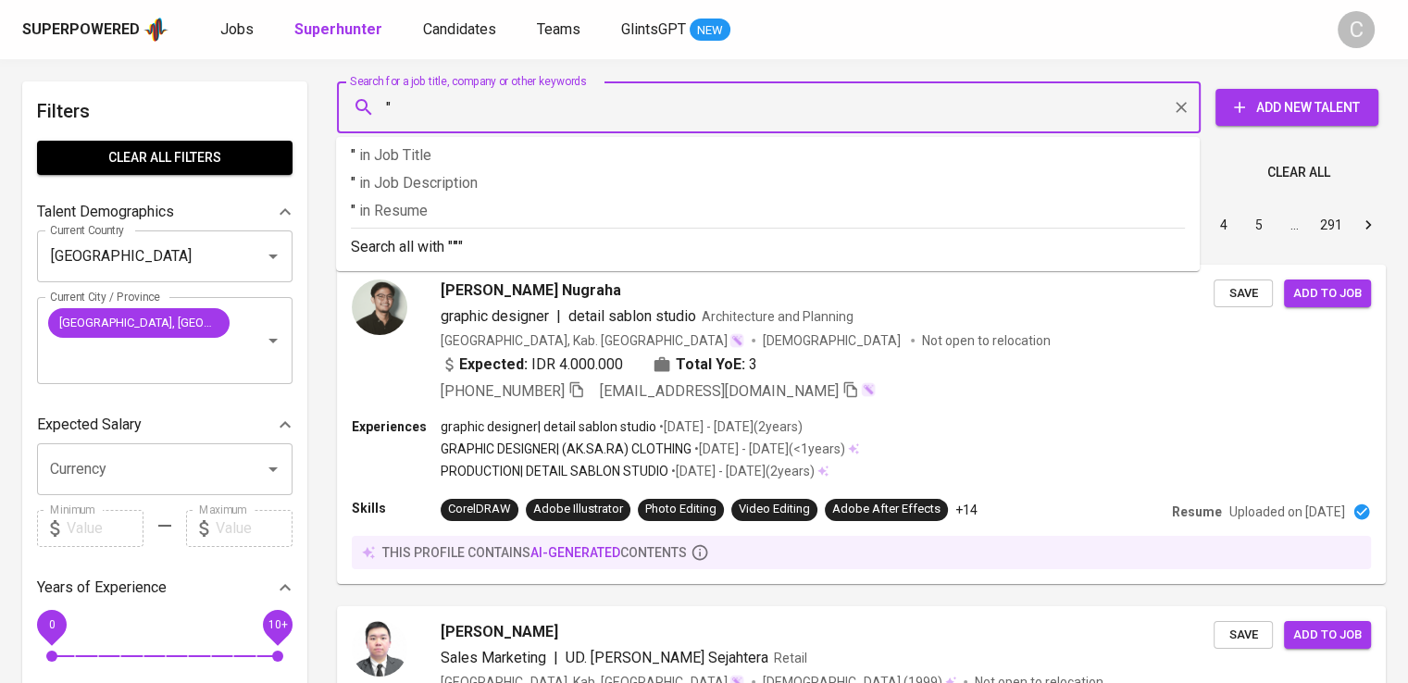
paste input "Elisabet Violentina Gunawan"
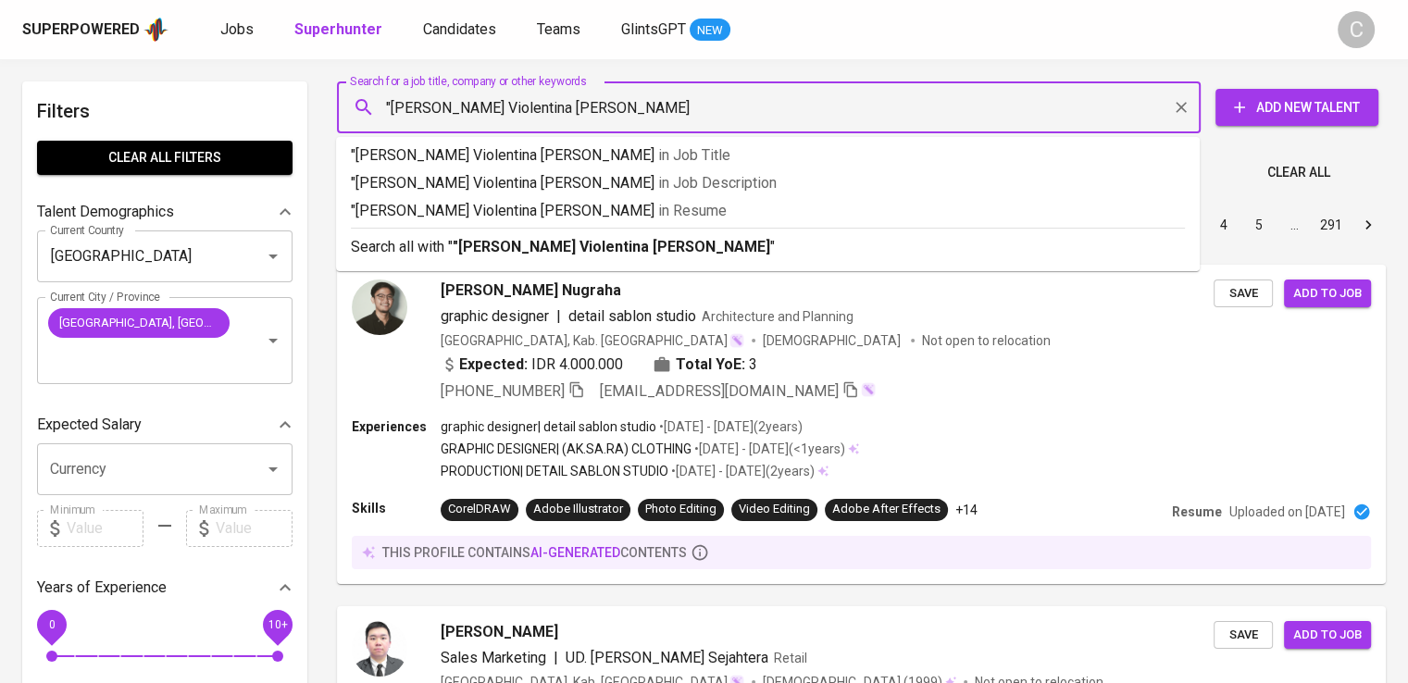
type input ""Elisabet Violentina Gunawan""
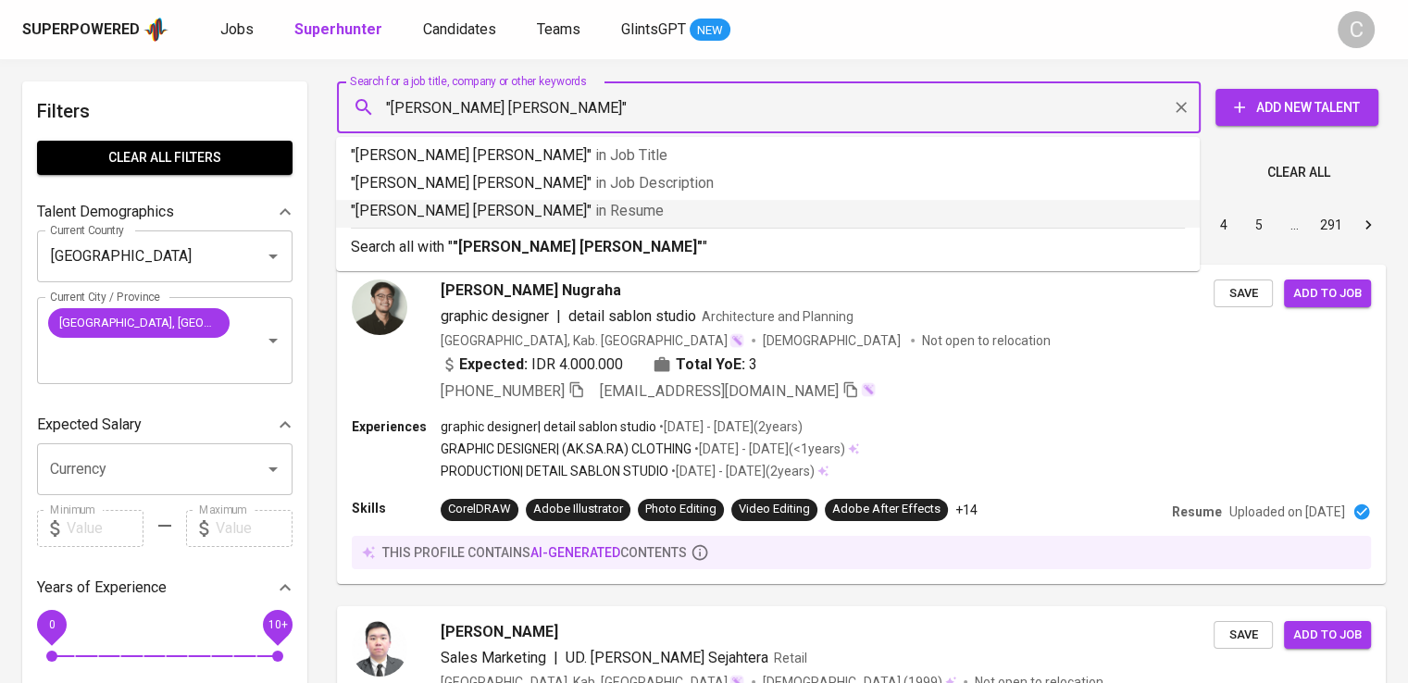
click at [595, 214] on span "in [GEOGRAPHIC_DATA]" at bounding box center [629, 211] width 68 height 18
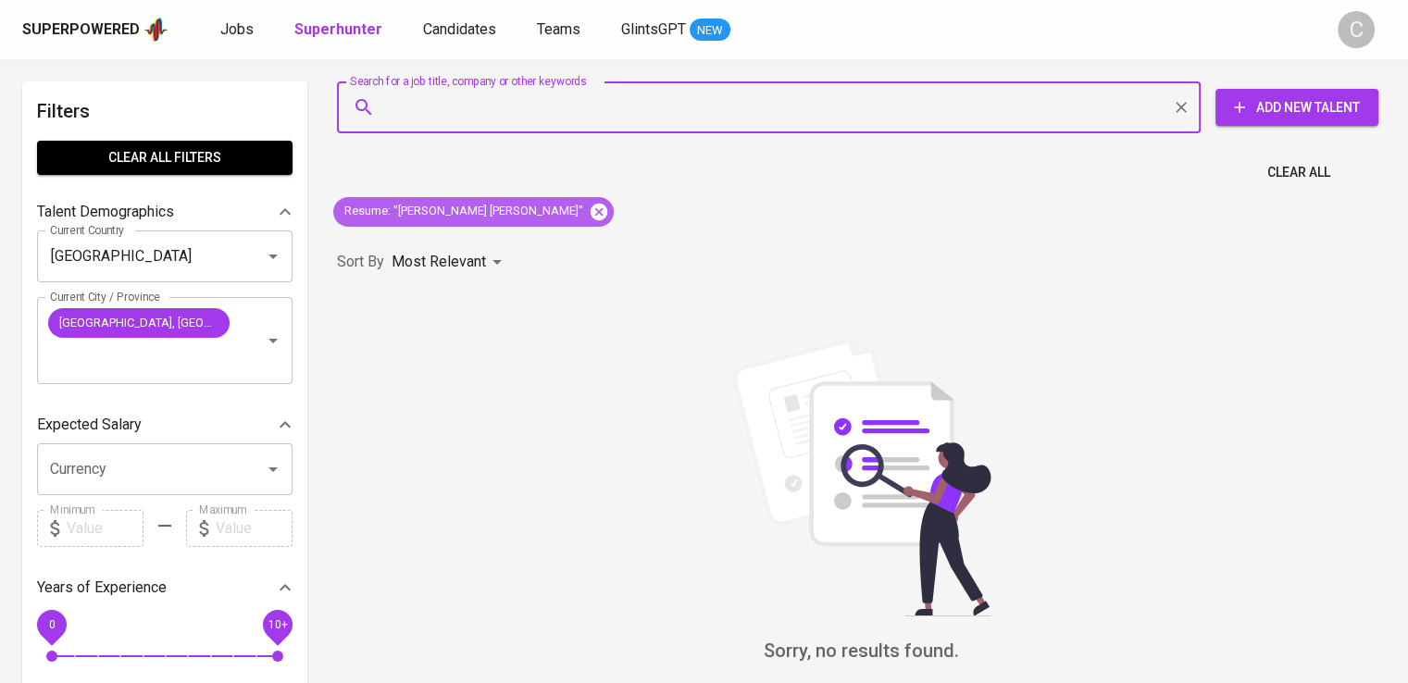
click at [590, 213] on icon at bounding box center [598, 211] width 17 height 17
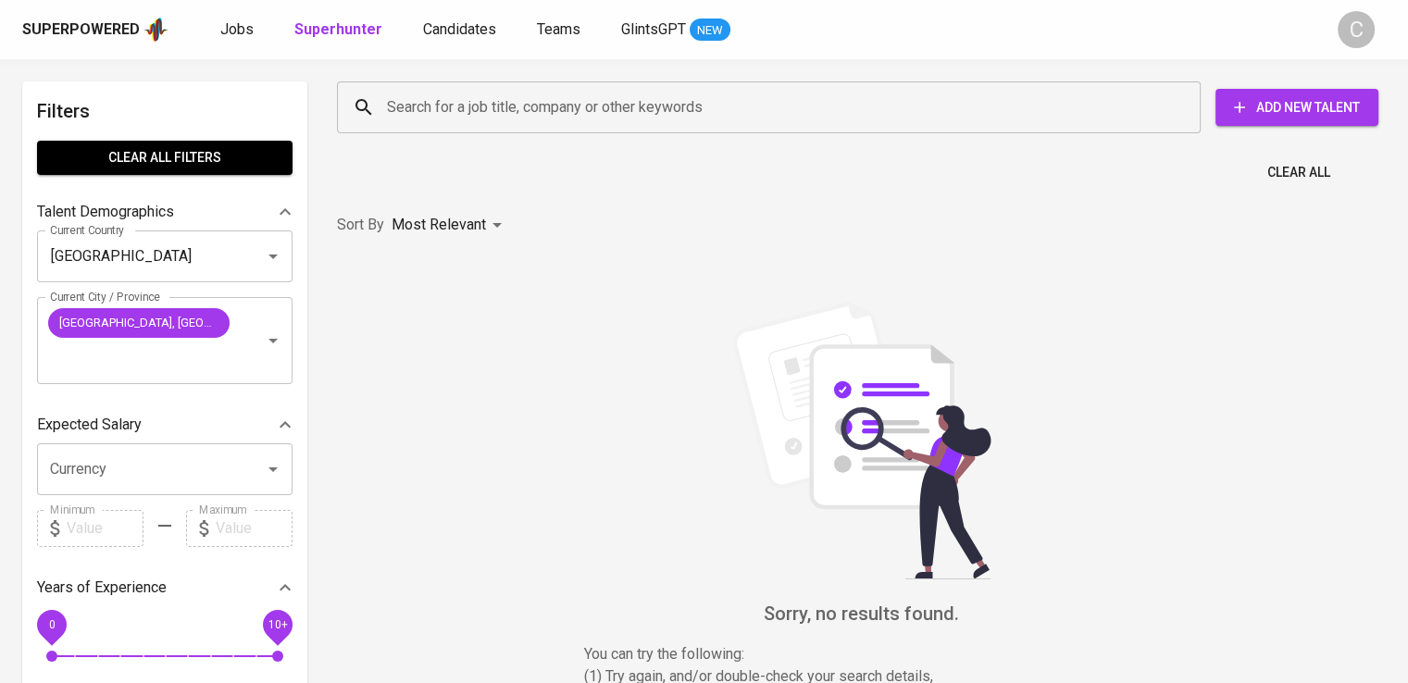
click at [484, 98] on input "Search for a job title, company or other keywords" at bounding box center [773, 107] width 782 height 35
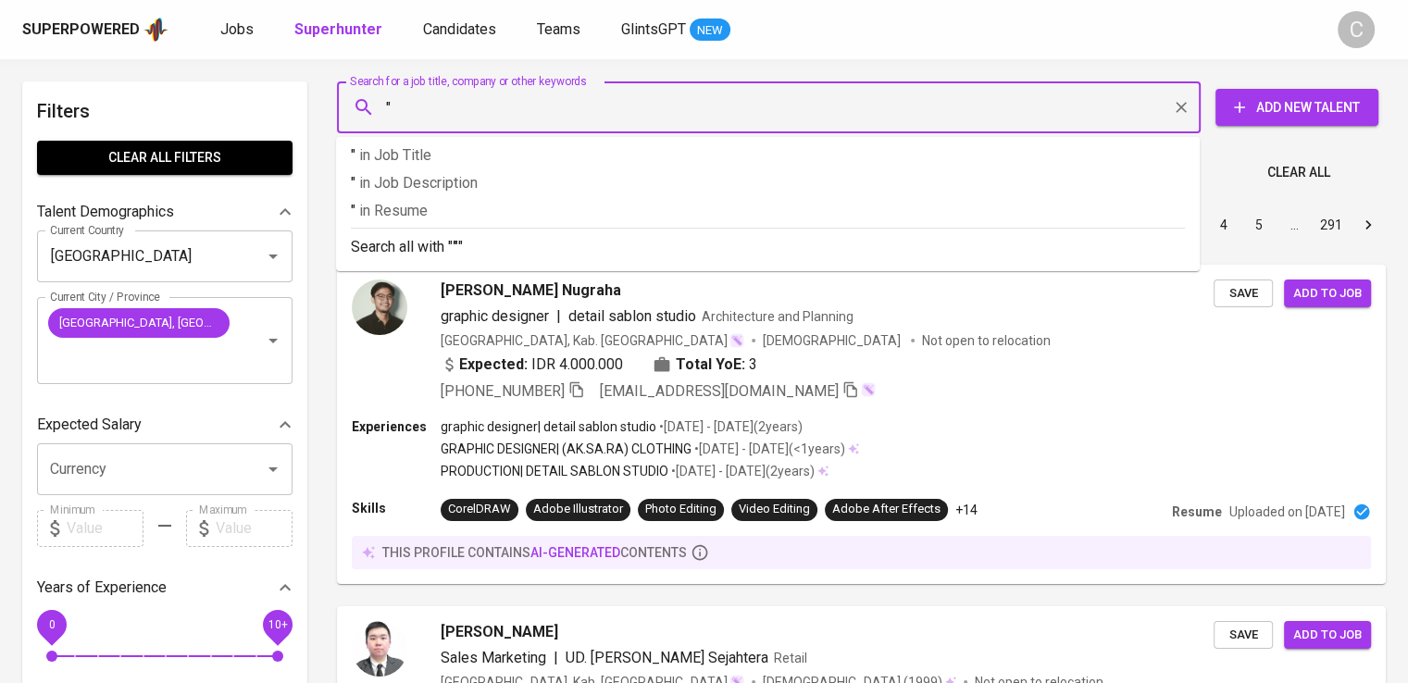
paste input "Febriana Gunawan"
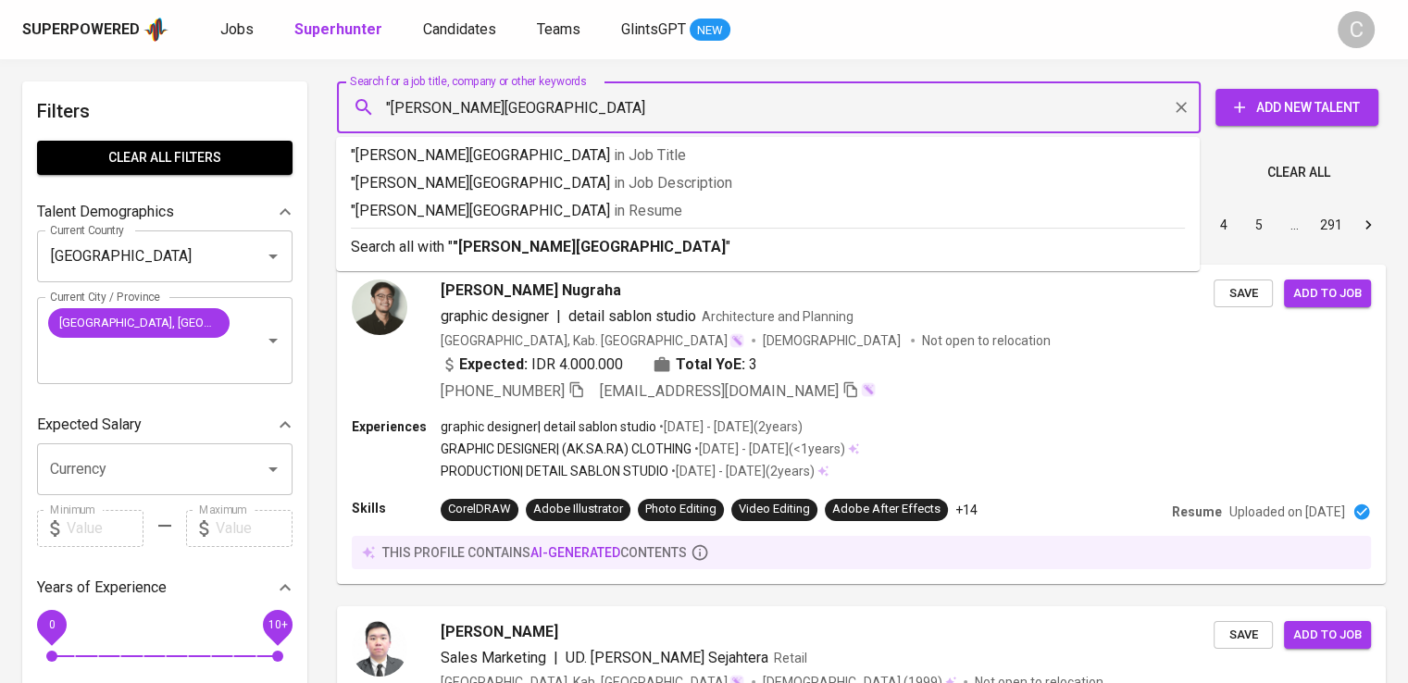
type input ""Febriana Gunawan""
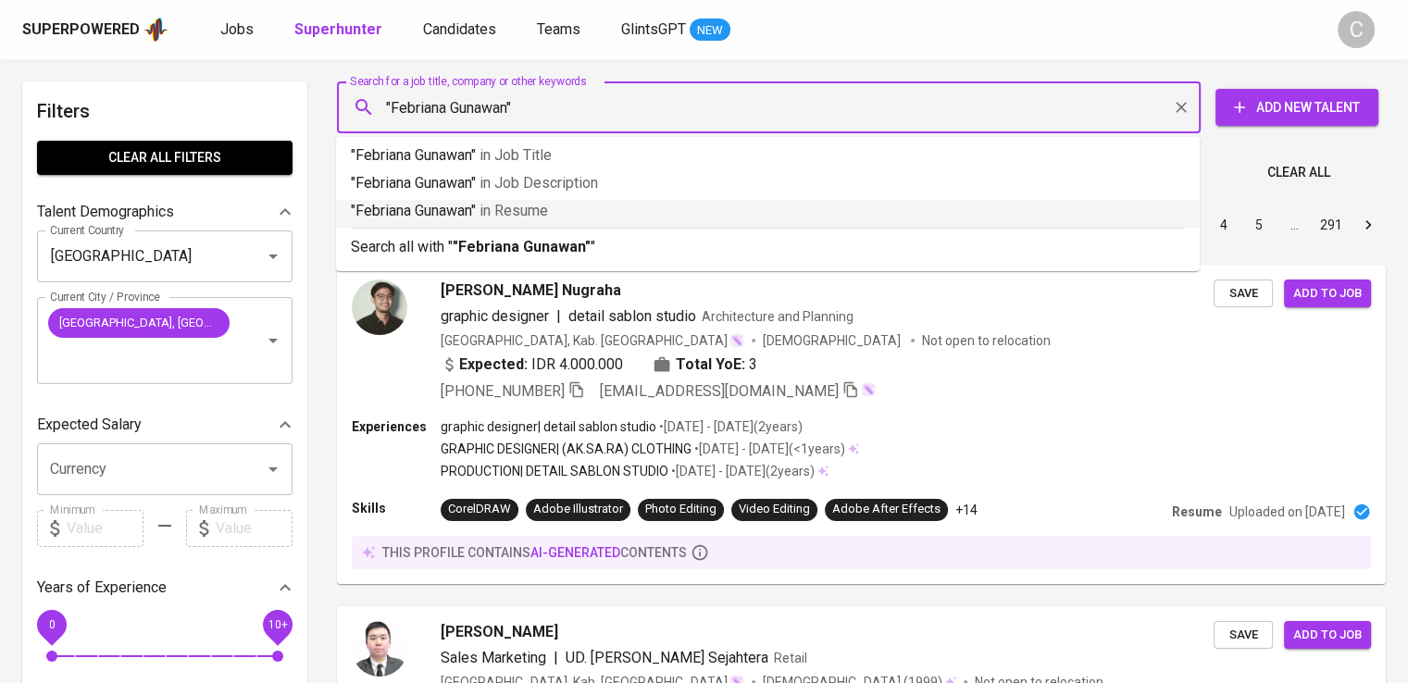
click at [518, 209] on span "in [GEOGRAPHIC_DATA]" at bounding box center [513, 211] width 68 height 18
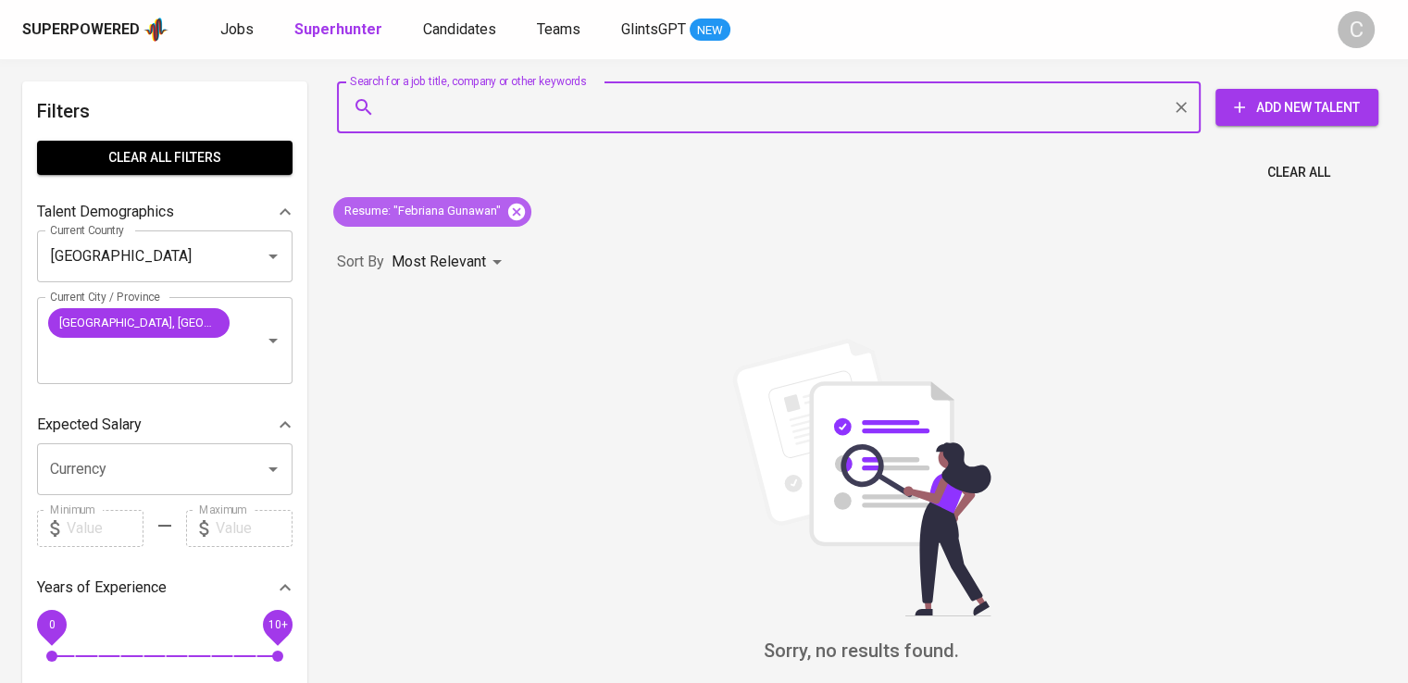
click at [515, 202] on icon at bounding box center [516, 212] width 20 height 20
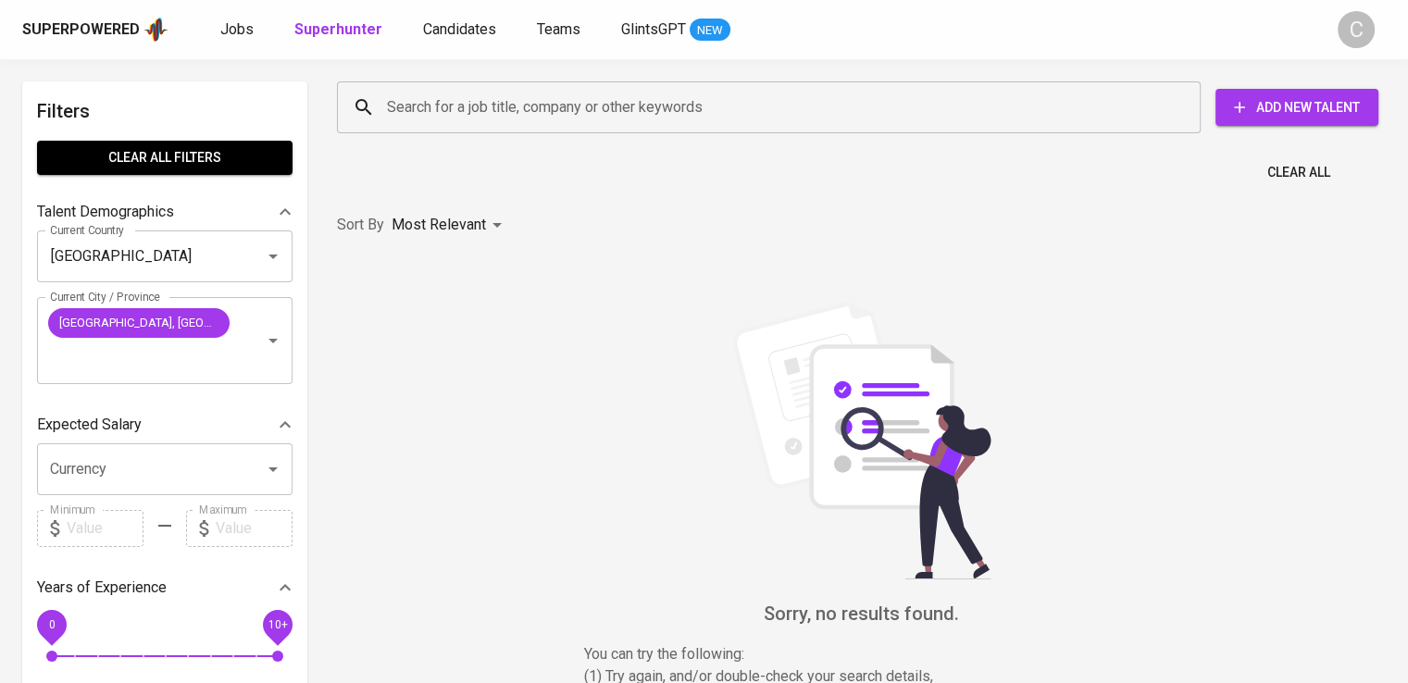
click at [541, 114] on input "Search for a job title, company or other keywords" at bounding box center [773, 107] width 782 height 35
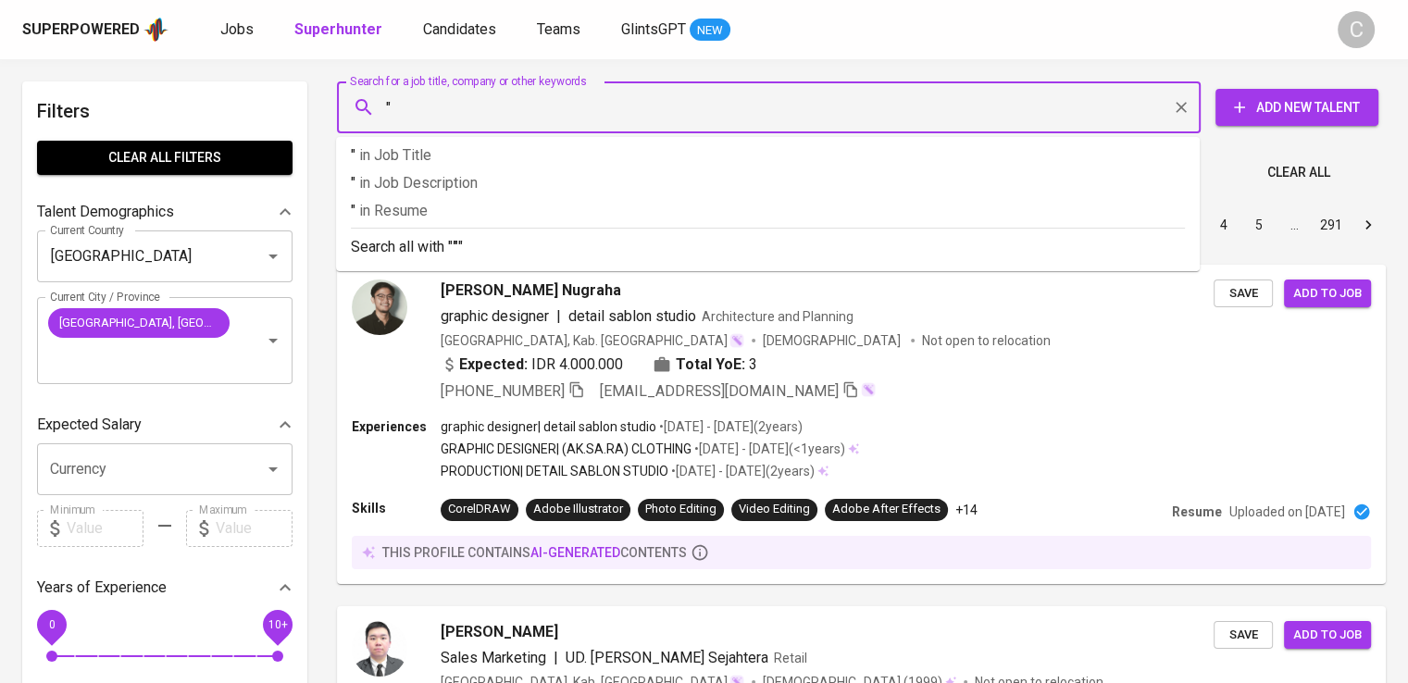
paste input "ESKOL SURYA ANUGERAH"
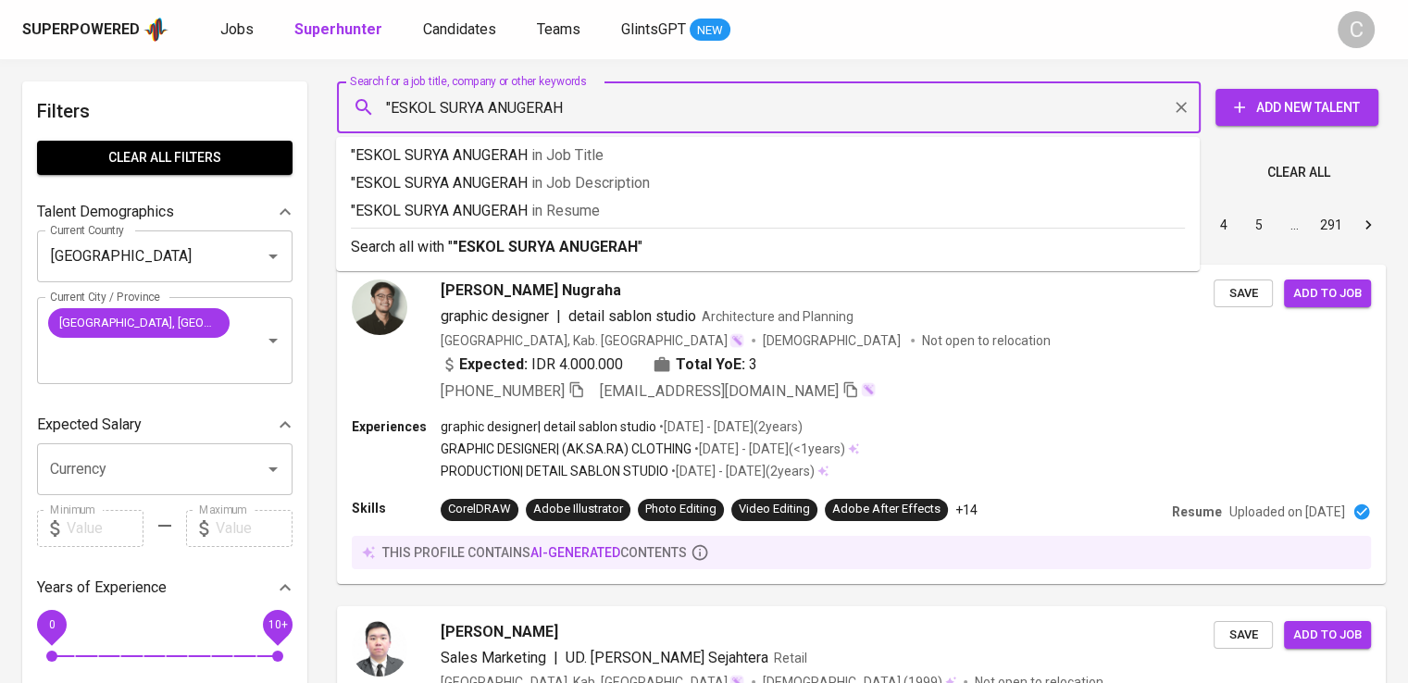
type input ""ESKOL SURYA ANUGERAH""
click at [581, 208] on span "in [GEOGRAPHIC_DATA]" at bounding box center [570, 211] width 68 height 18
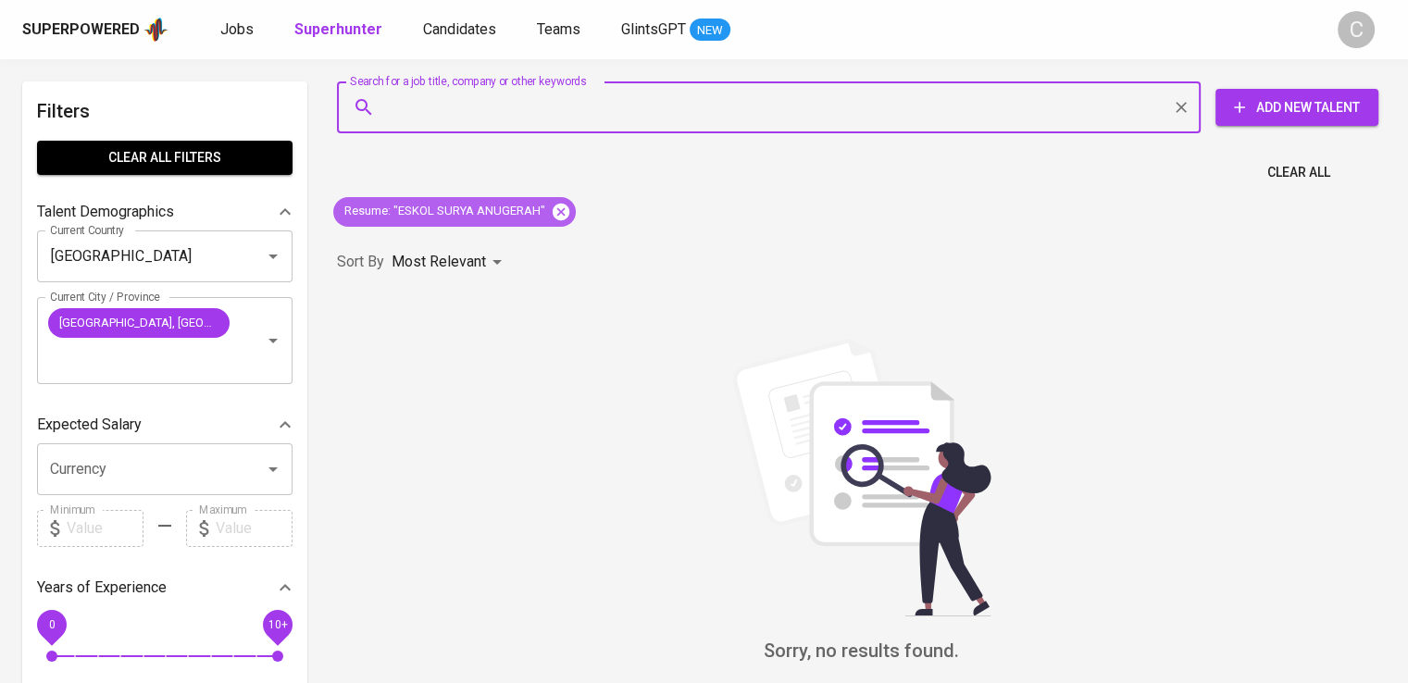
click at [553, 203] on icon at bounding box center [561, 212] width 20 height 20
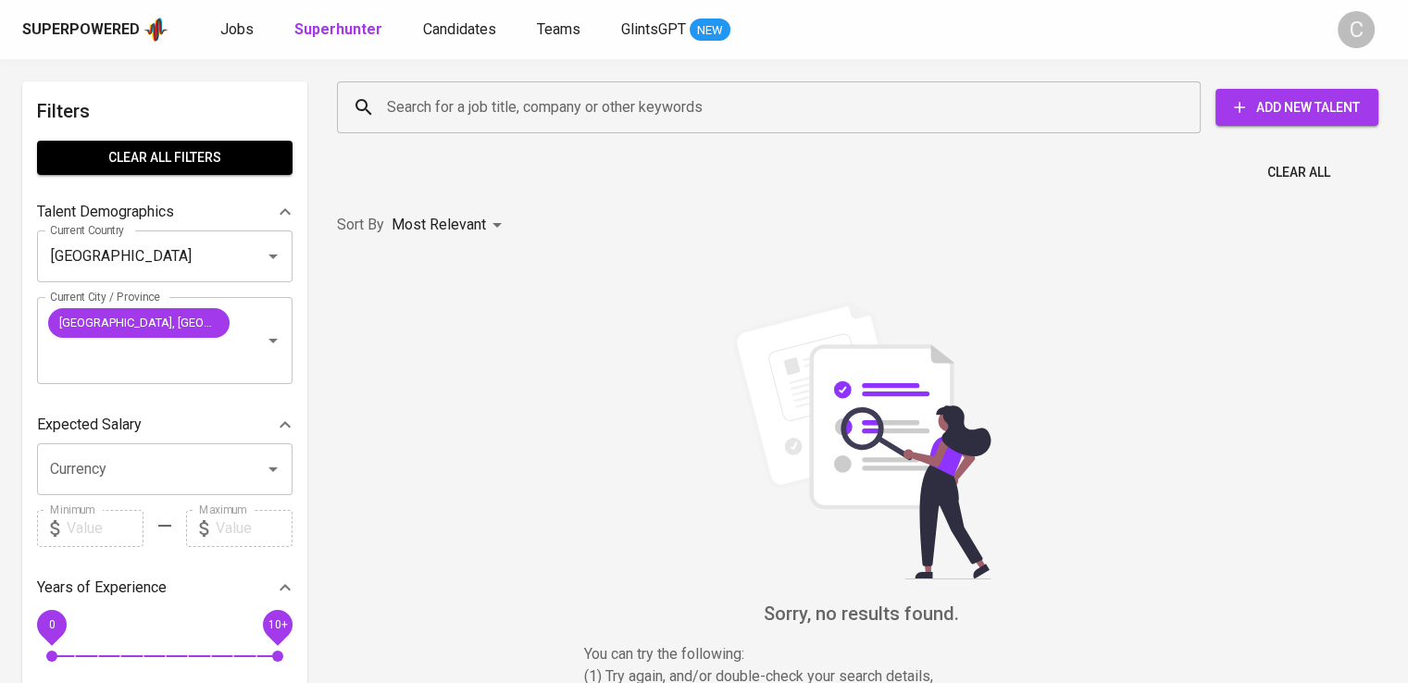
click at [629, 115] on input "Search for a job title, company or other keywords" at bounding box center [773, 107] width 782 height 35
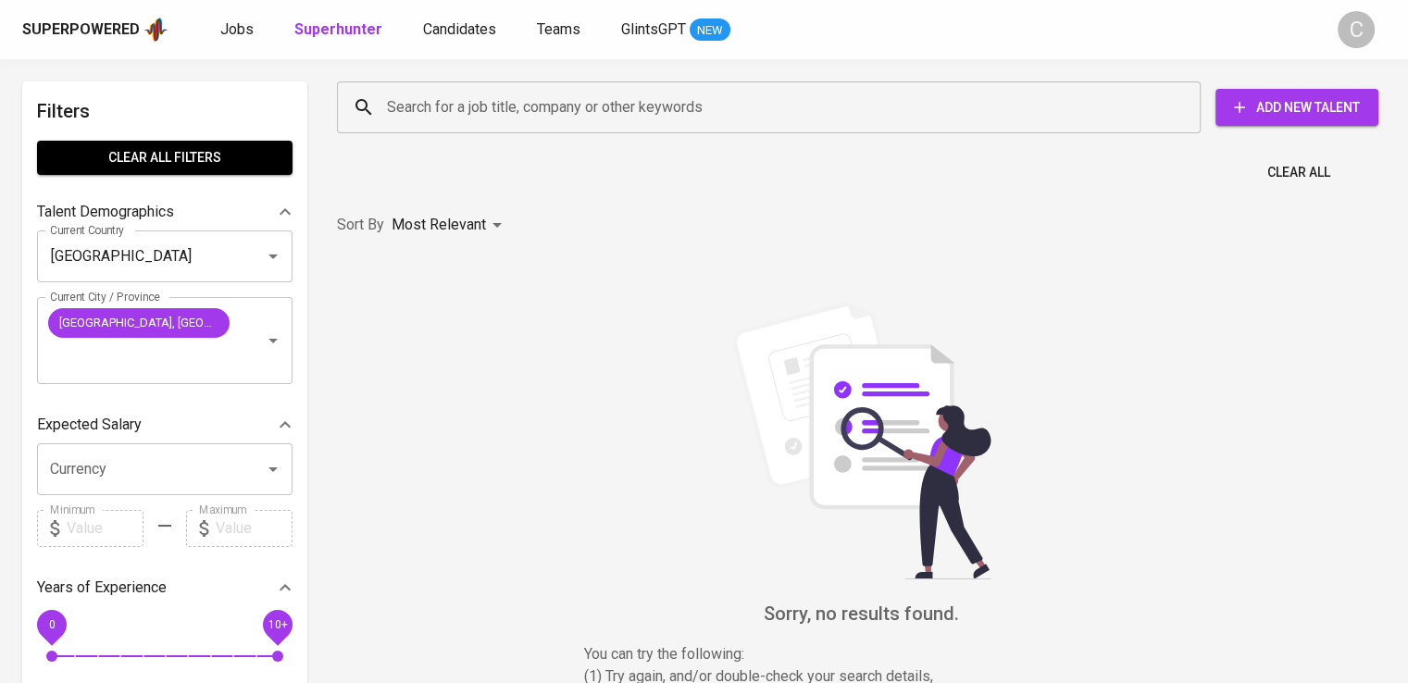
click at [629, 115] on input "Search for a job title, company or other keywords" at bounding box center [773, 107] width 782 height 35
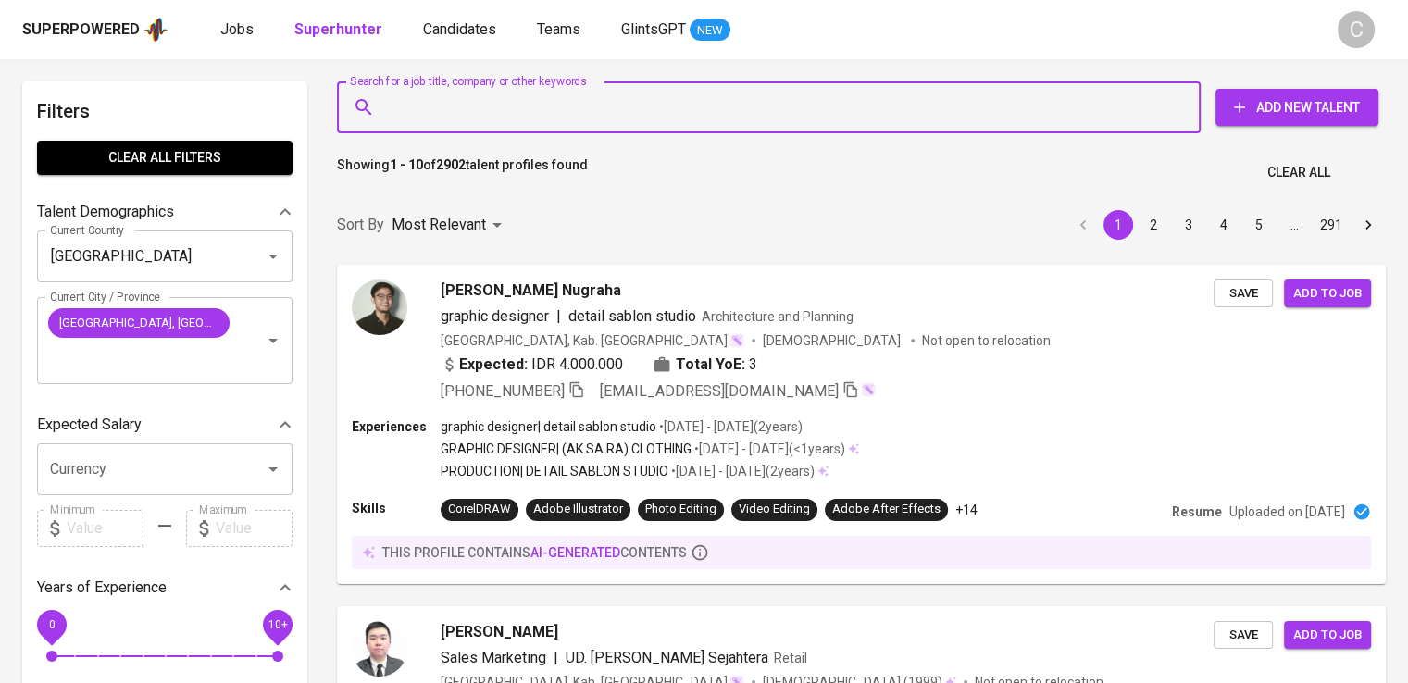
click at [629, 115] on input "Search for a job title, company or other keywords" at bounding box center [773, 107] width 782 height 35
click at [629, 115] on input """ at bounding box center [773, 107] width 782 height 35
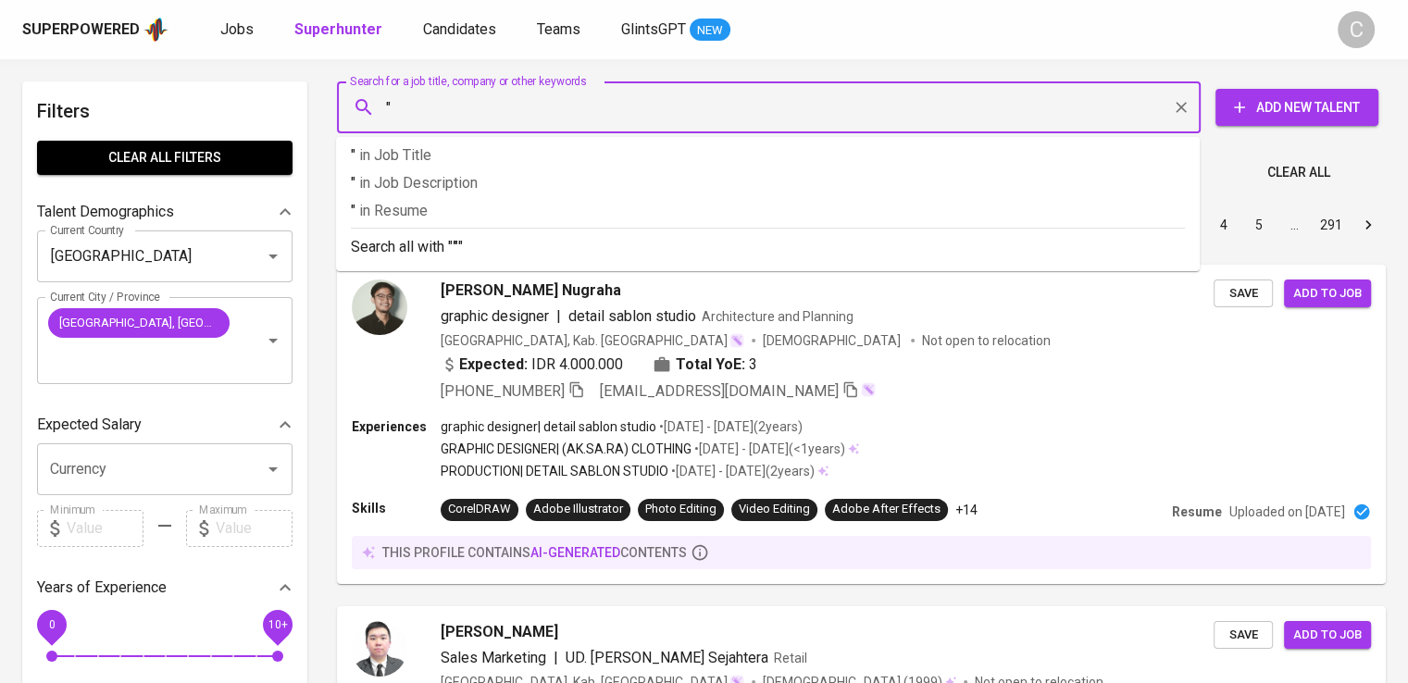
paste input "INDOHADETAMA"
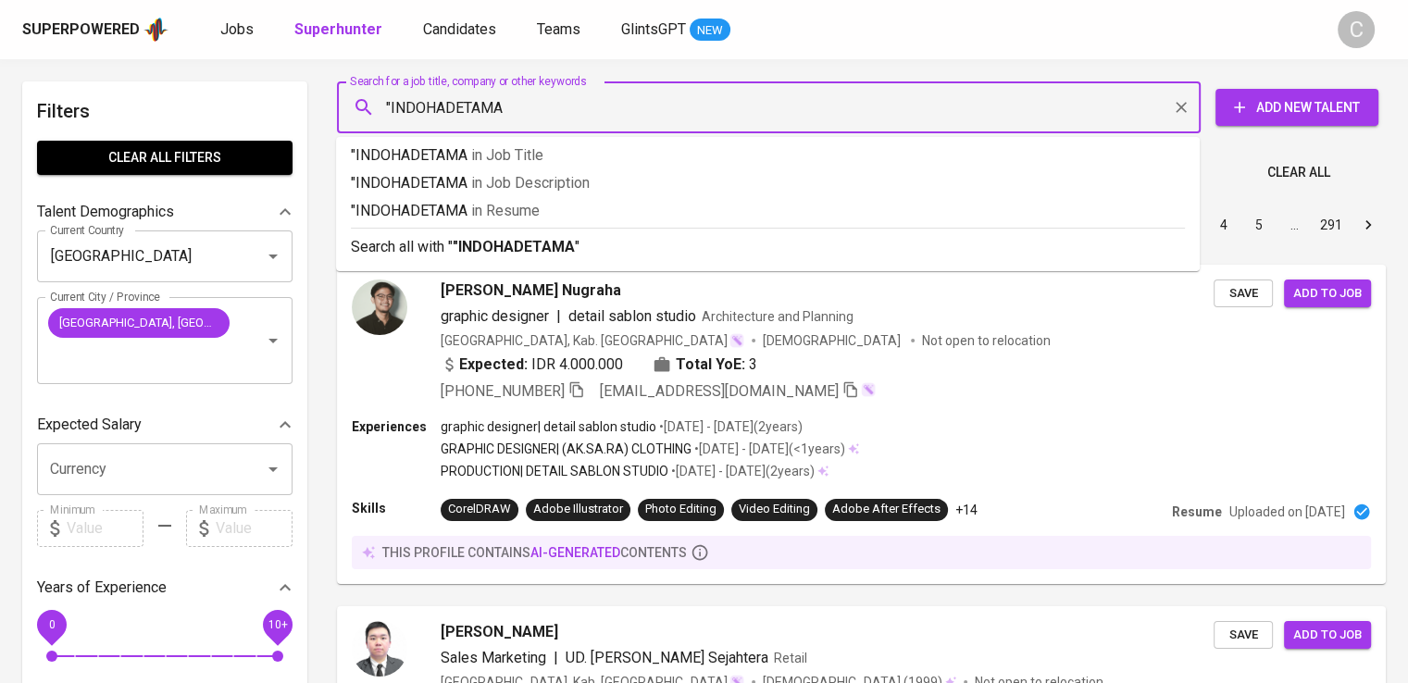
type input ""INDOHADETAMA""
click at [587, 223] on li ""INDOHADETAMA" in Resume" at bounding box center [767, 214] width 863 height 28
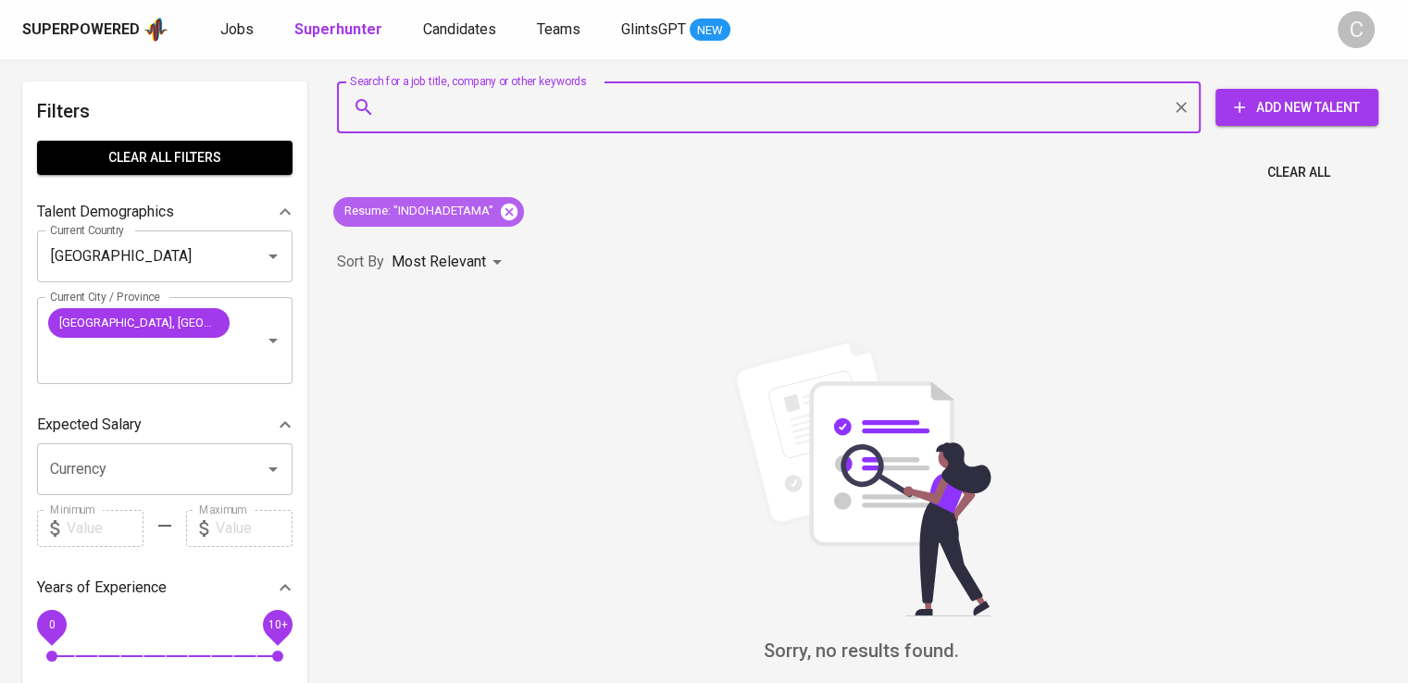
click at [507, 205] on icon at bounding box center [509, 211] width 17 height 17
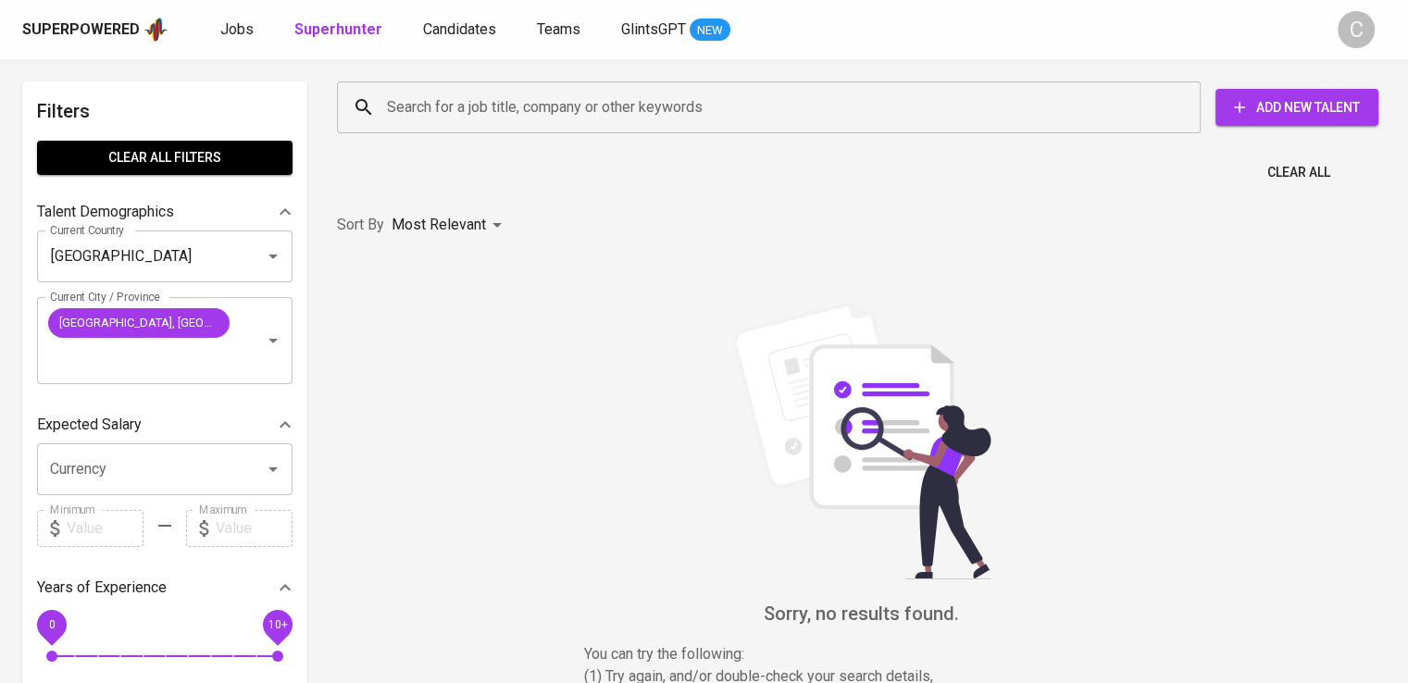
click at [474, 94] on input "Search for a job title, company or other keywords" at bounding box center [773, 107] width 782 height 35
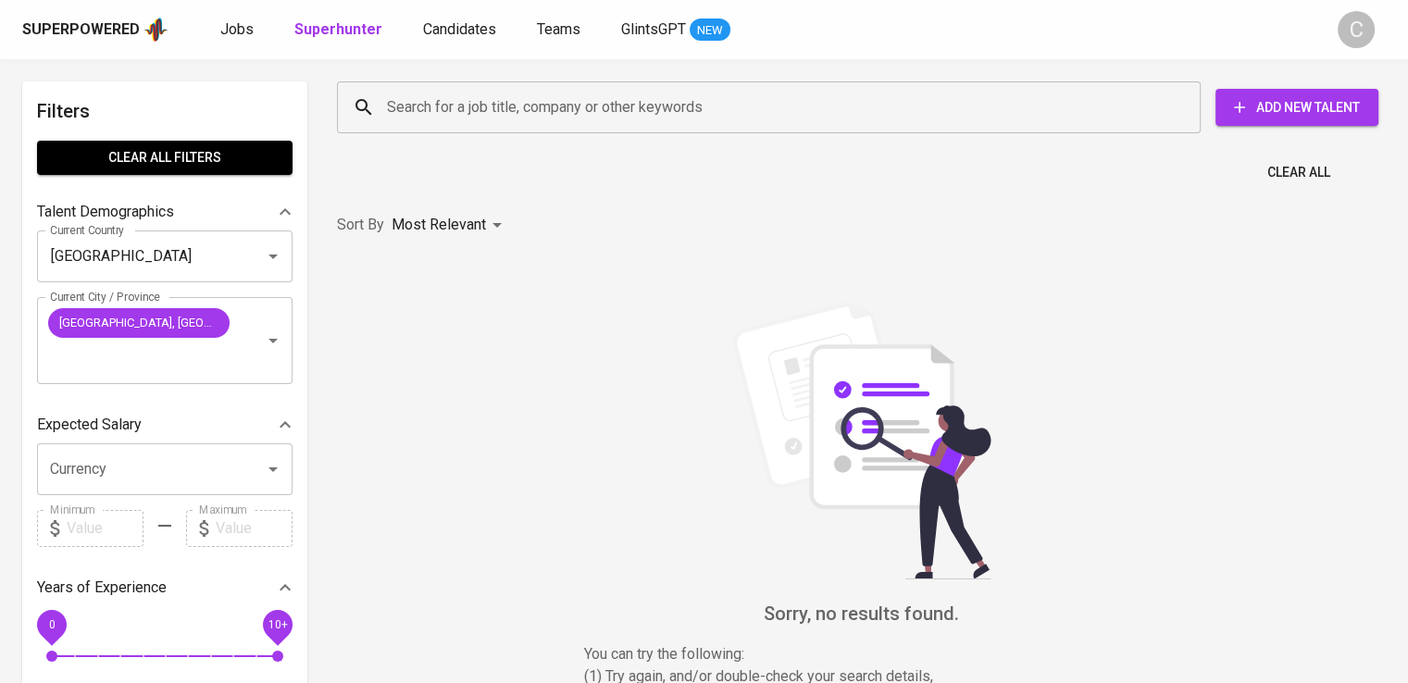
click at [474, 94] on input "Search for a job title, company or other keywords" at bounding box center [773, 107] width 782 height 35
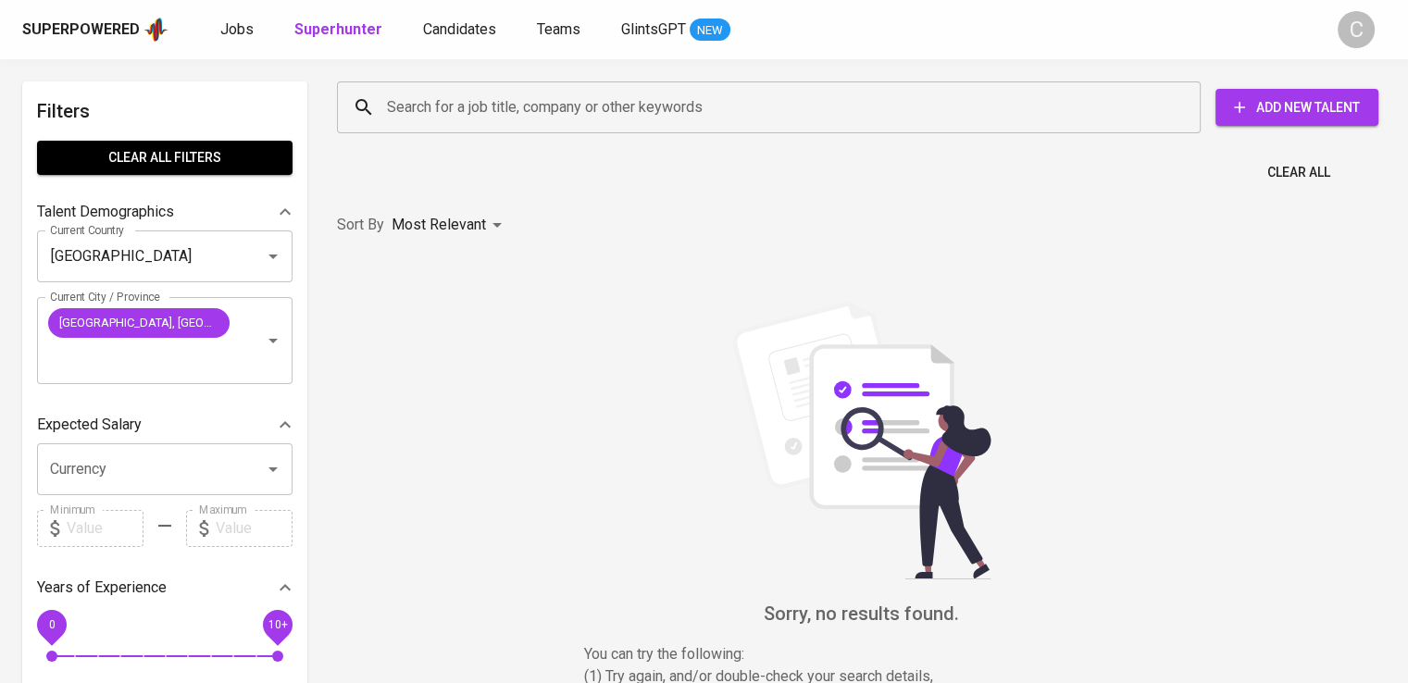
click at [474, 94] on input "Search for a job title, company or other keywords" at bounding box center [773, 107] width 782 height 35
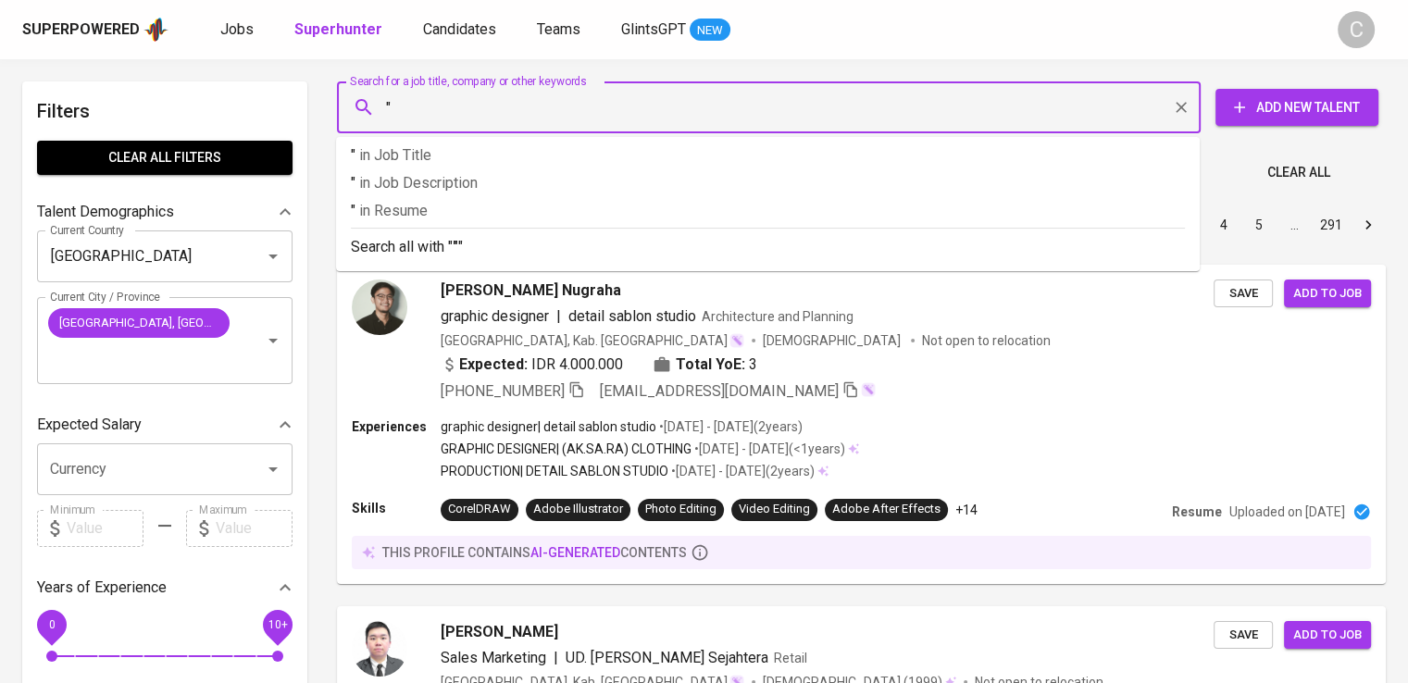
paste input "Yuzda Aulia Azhar"
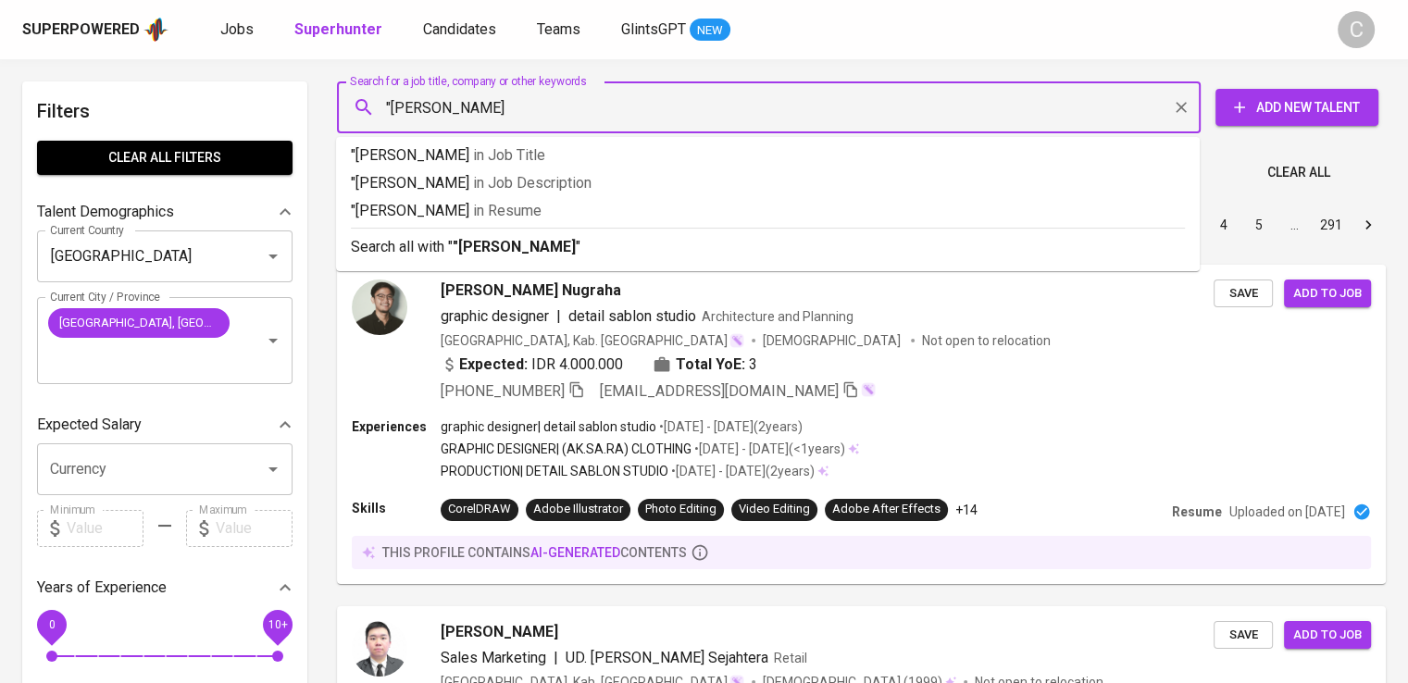
type input ""Yuzda Aulia Azhar""
click at [506, 214] on span "in [GEOGRAPHIC_DATA]" at bounding box center [512, 211] width 68 height 18
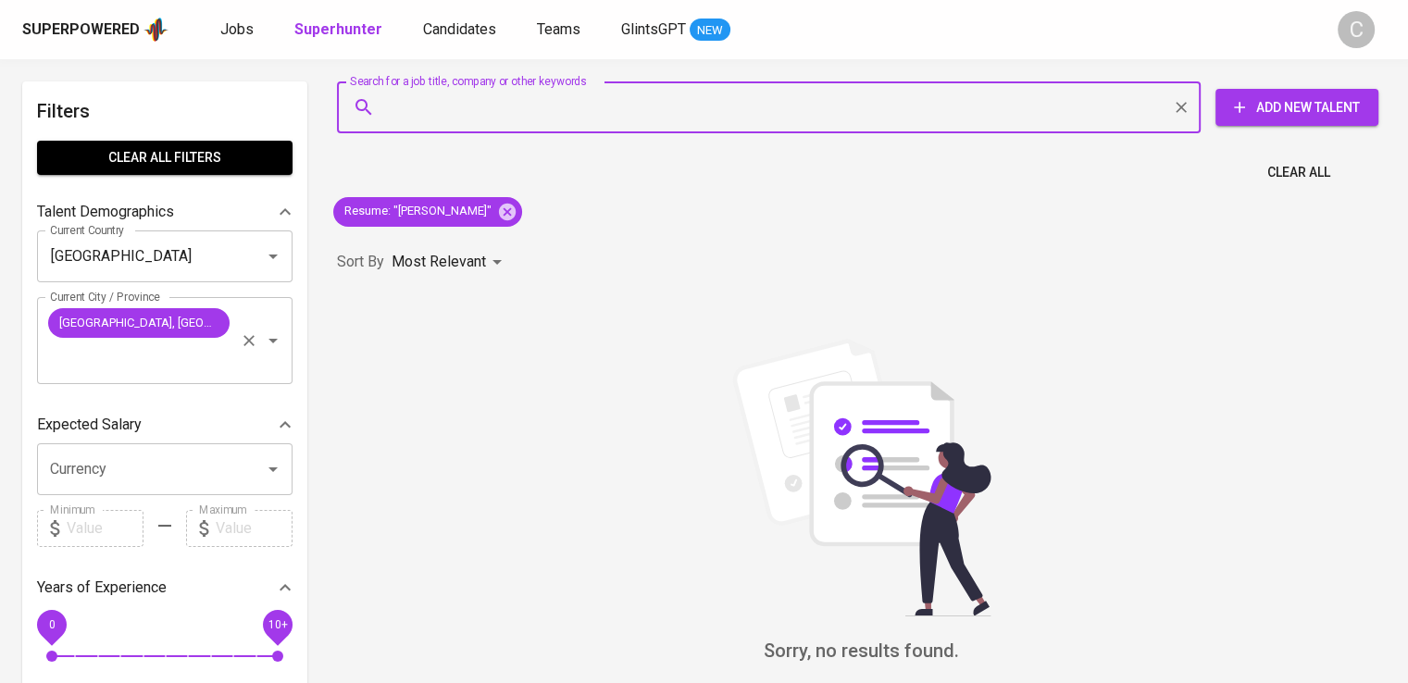
click at [252, 342] on icon "Clear" at bounding box center [248, 340] width 11 height 11
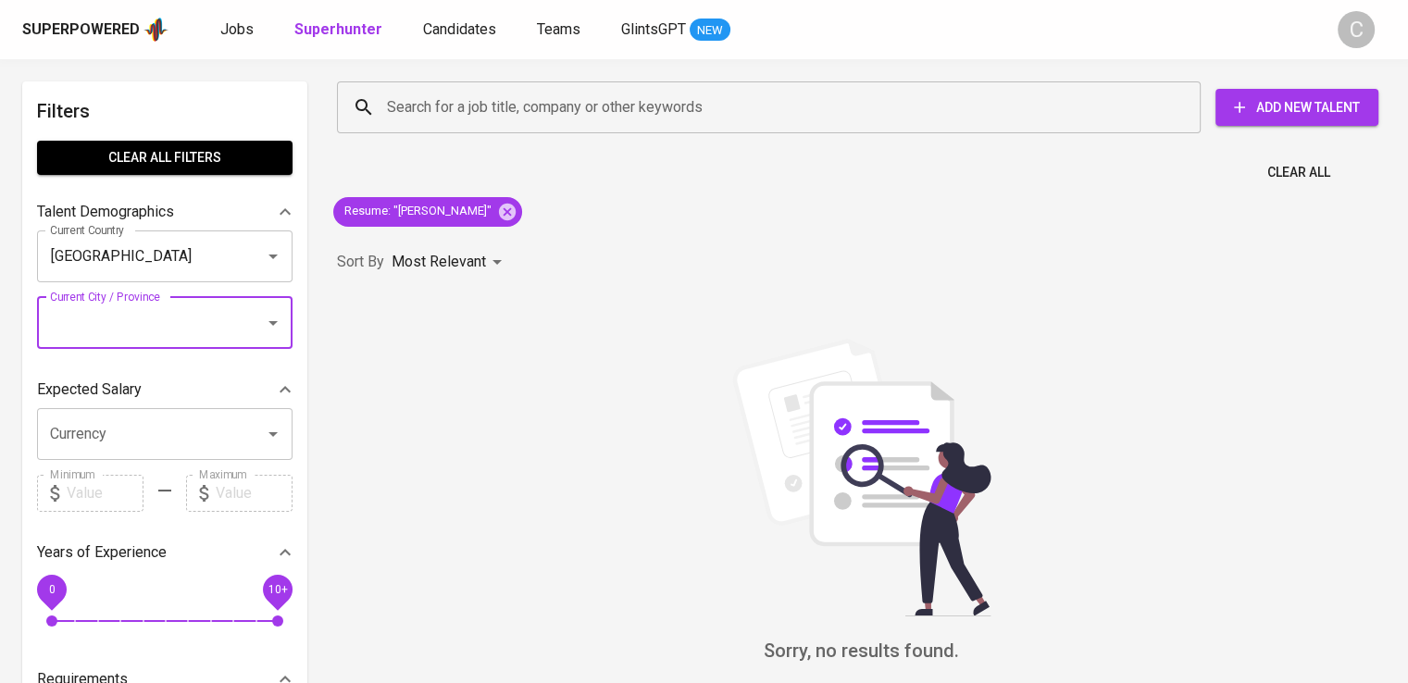
click at [212, 338] on input "Current City / Province" at bounding box center [138, 322] width 187 height 35
click at [513, 216] on icon at bounding box center [507, 211] width 17 height 17
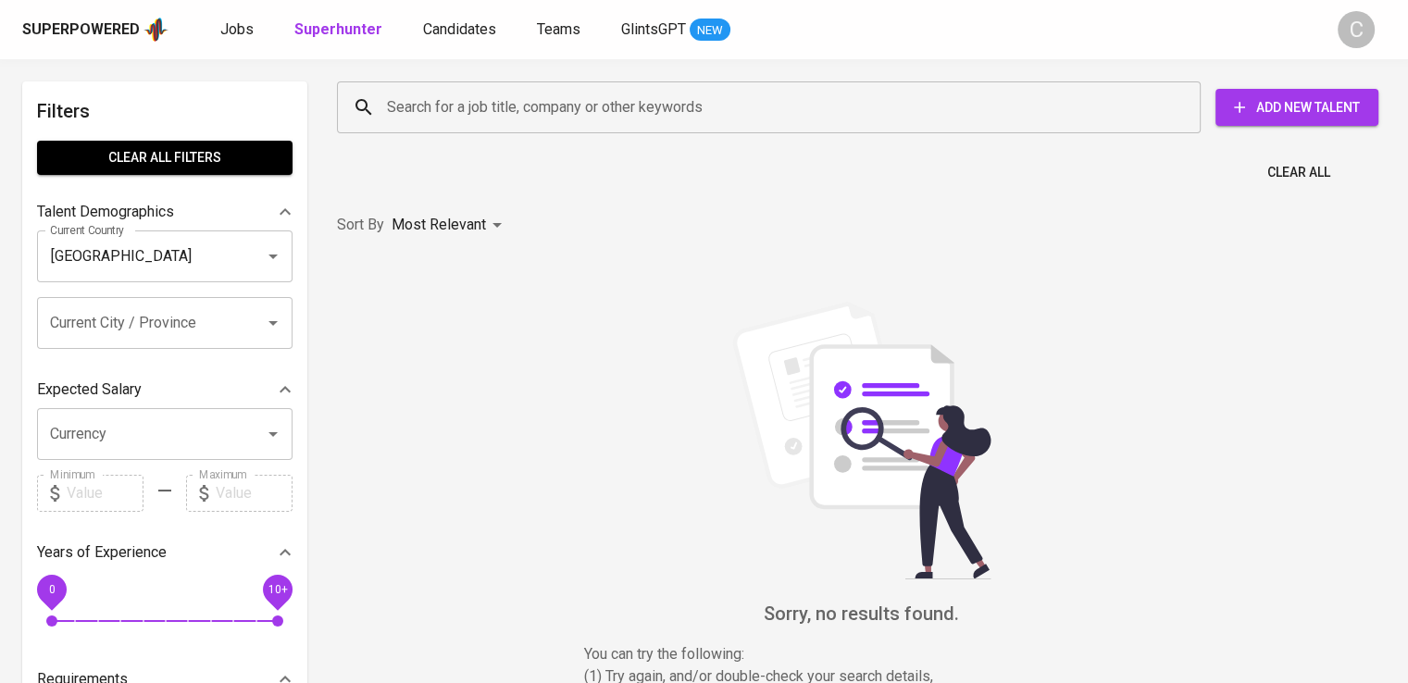
click at [537, 115] on input "Search for a job title, company or other keywords" at bounding box center [773, 107] width 782 height 35
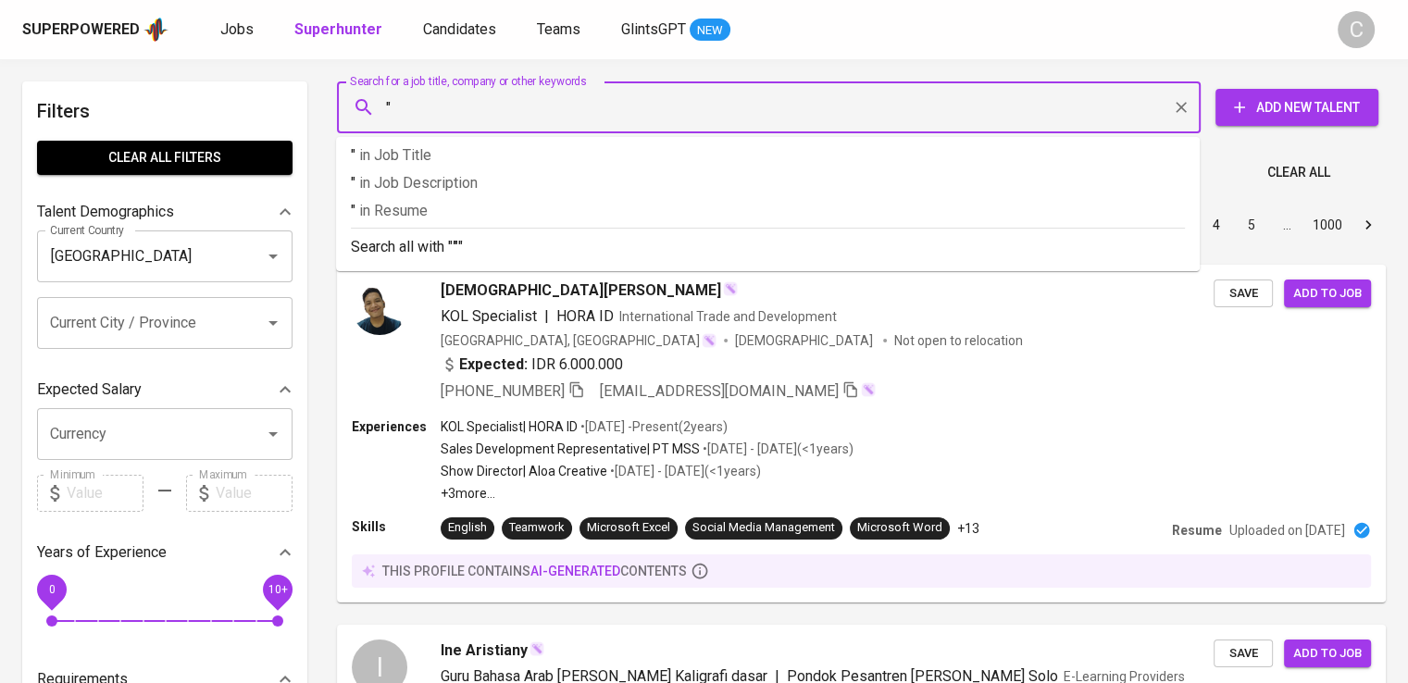
paste input "Ade Rahmawati Atmaja"
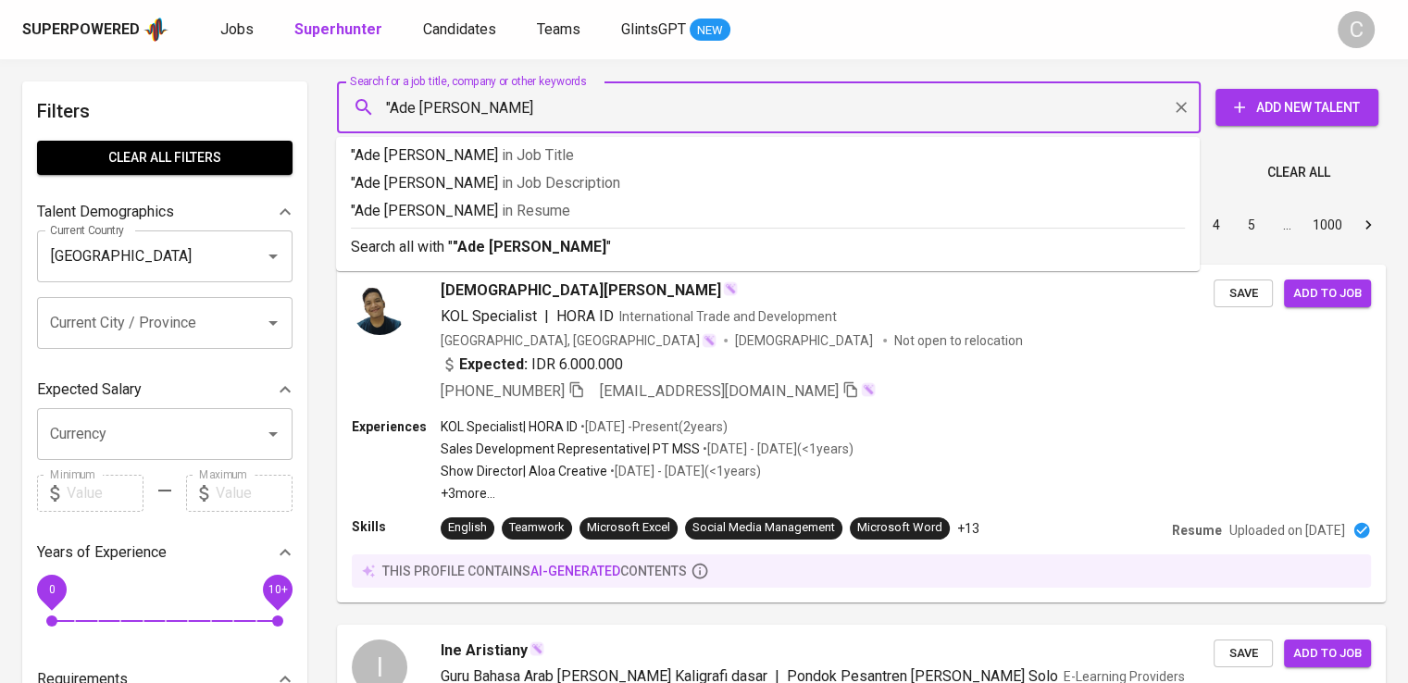
type input ""Ade Rahmawati Atmaja""
drag, startPoint x: 617, startPoint y: 203, endPoint x: 710, endPoint y: 468, distance: 281.3
click at [569, 204] on span "in [GEOGRAPHIC_DATA]" at bounding box center [540, 211] width 68 height 18
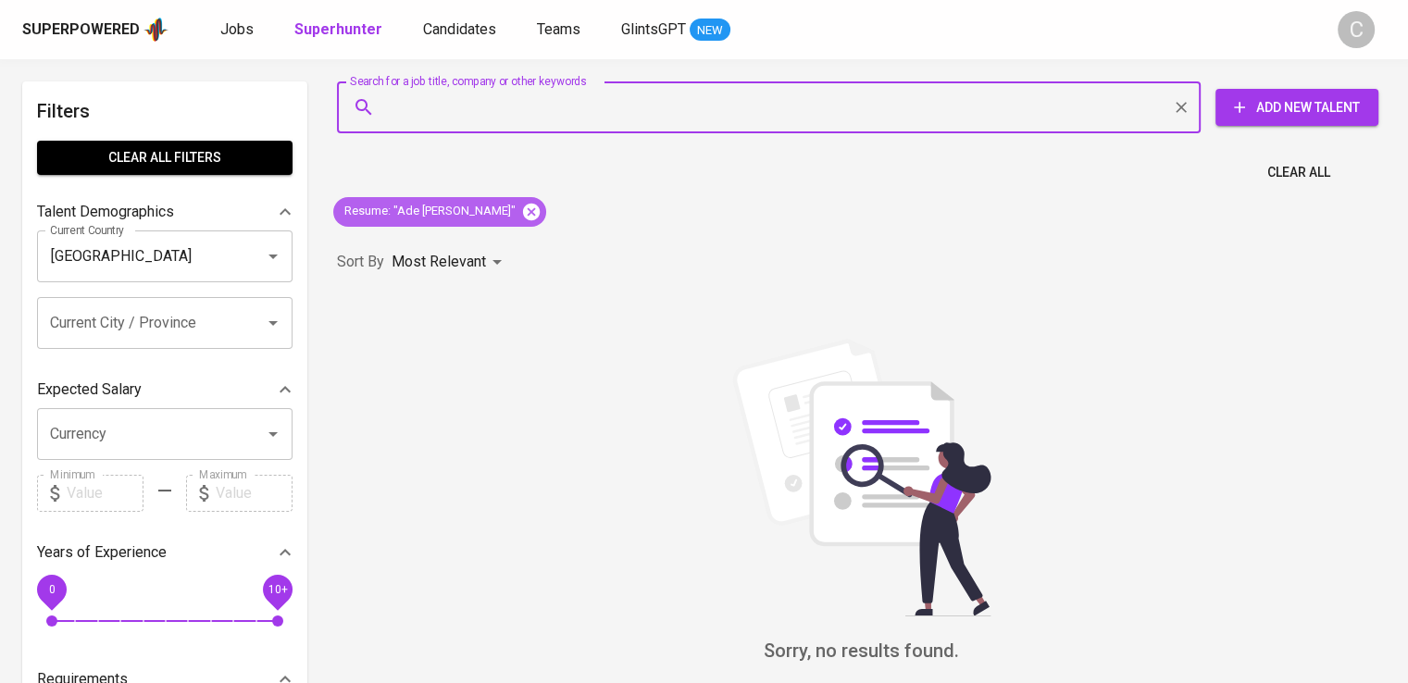
click at [540, 207] on icon at bounding box center [531, 211] width 17 height 17
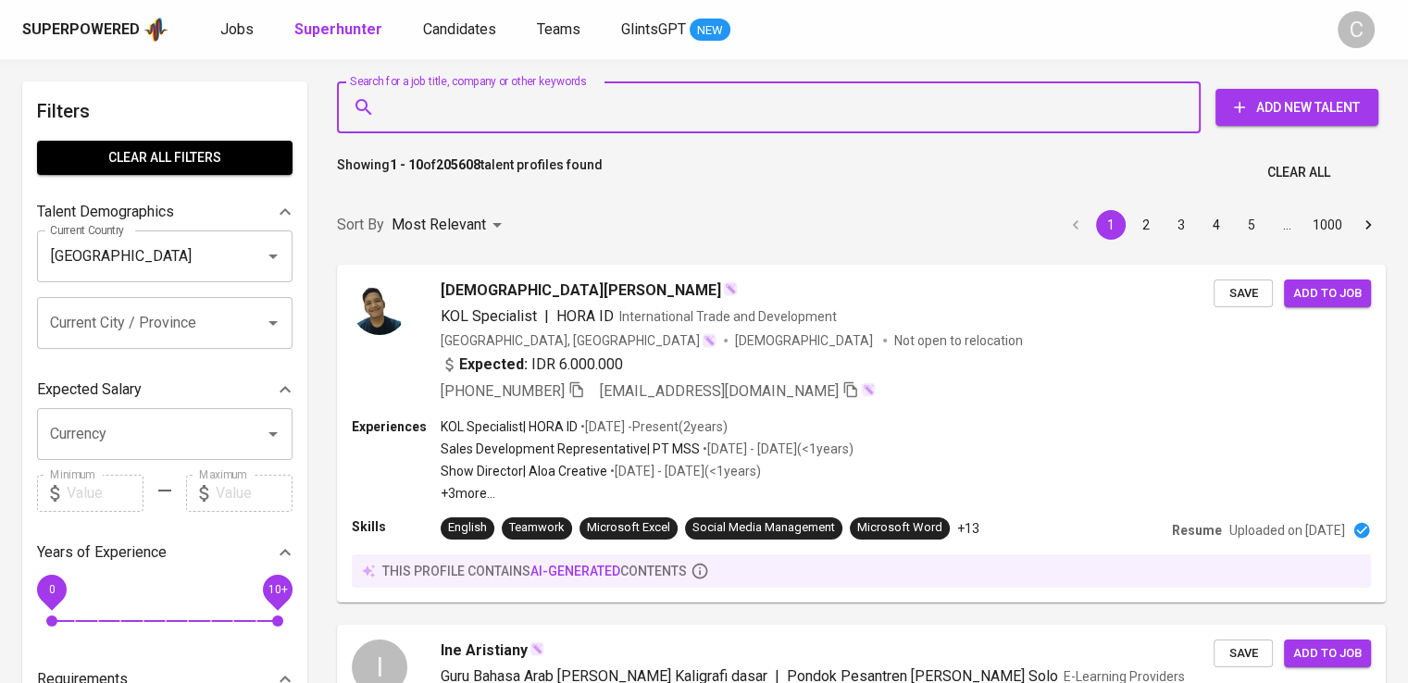
drag, startPoint x: 471, startPoint y: 102, endPoint x: 448, endPoint y: 119, distance: 29.1
drag, startPoint x: 448, startPoint y: 119, endPoint x: 404, endPoint y: 102, distance: 47.8
click at [404, 102] on input "Search for a job title, company or other keywords" at bounding box center [773, 107] width 782 height 35
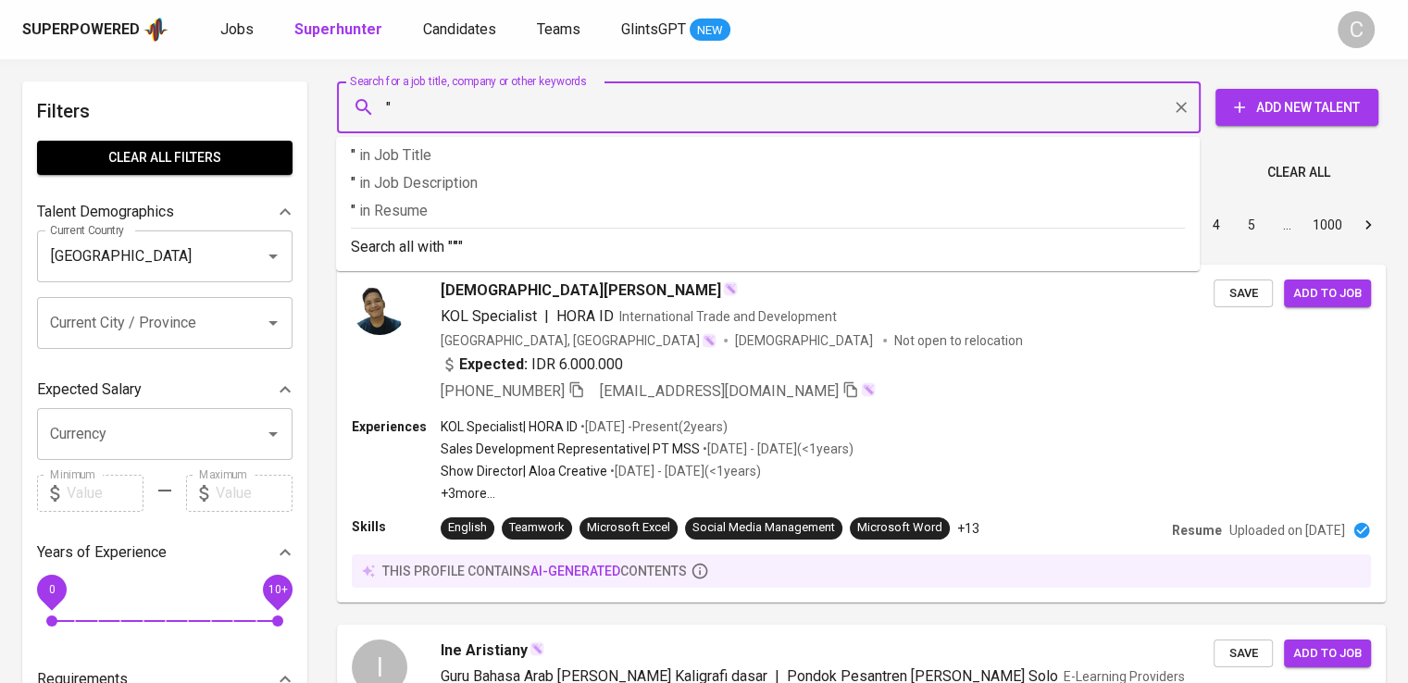
paste input "Mandiri International Technology"
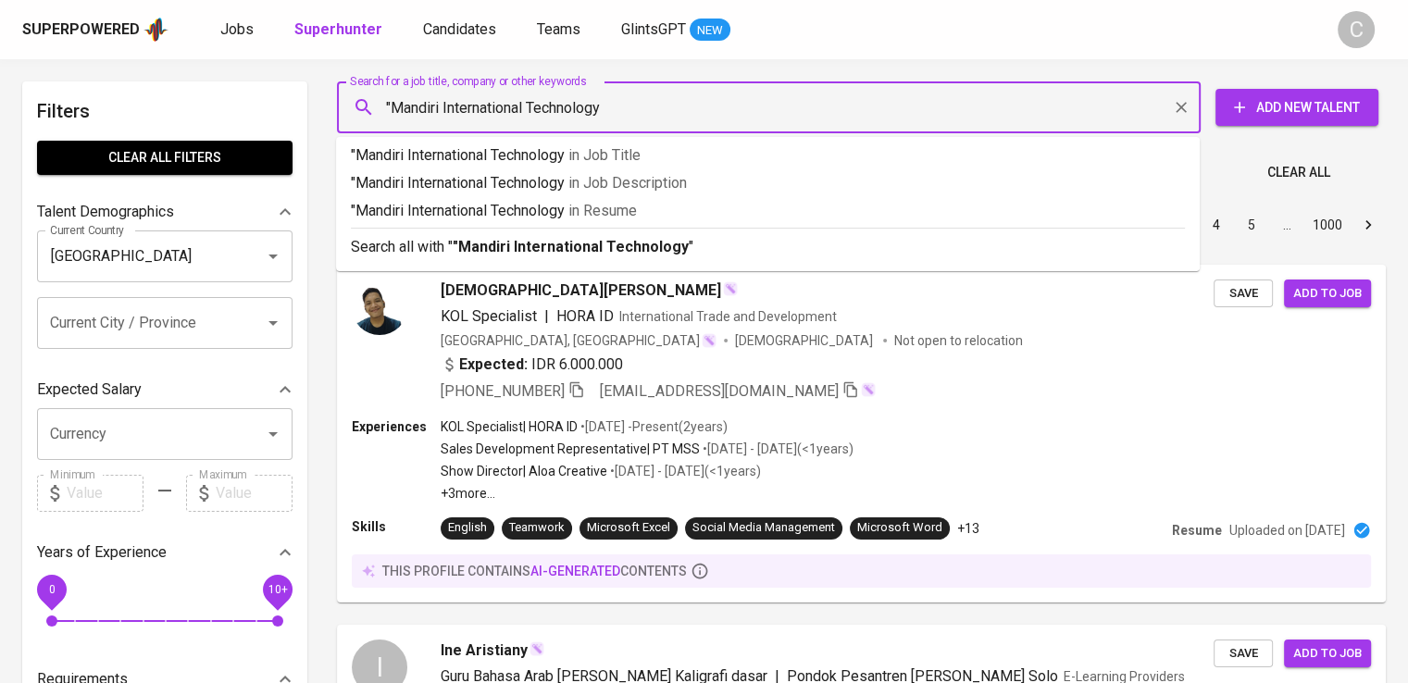
type input ""Mandiri International Technology""
click at [567, 219] on p ""Mandiri International Technology" in Resume" at bounding box center [768, 211] width 834 height 22
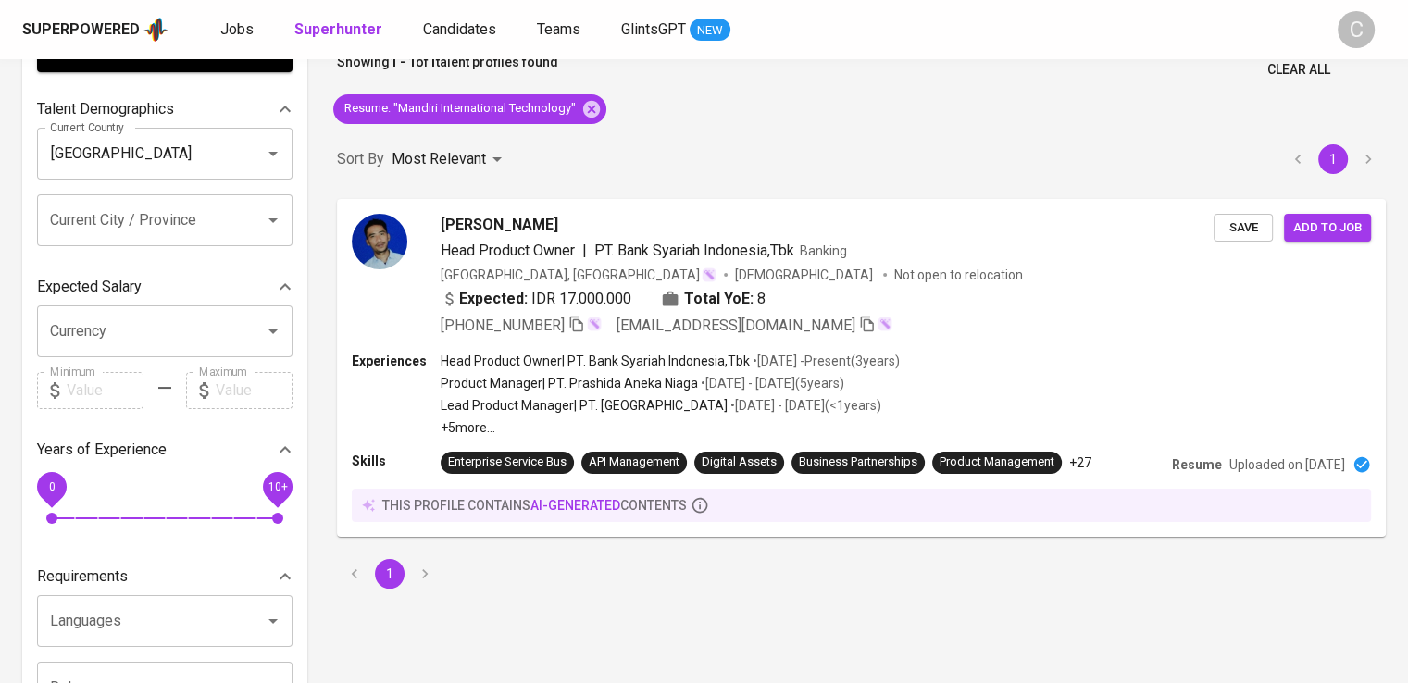
scroll to position [107, 0]
